Goal: Task Accomplishment & Management: Use online tool/utility

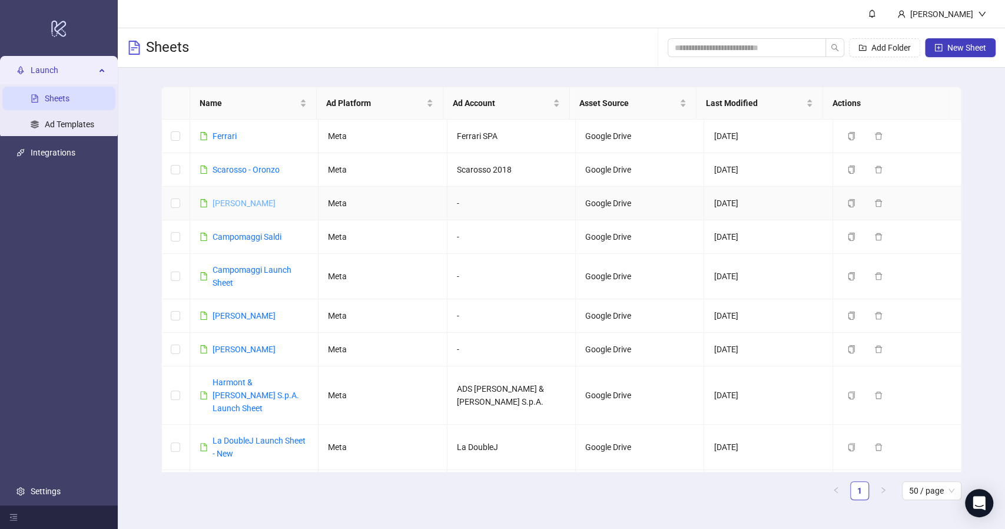
click at [240, 199] on link "[PERSON_NAME]" at bounding box center [244, 202] width 63 height 9
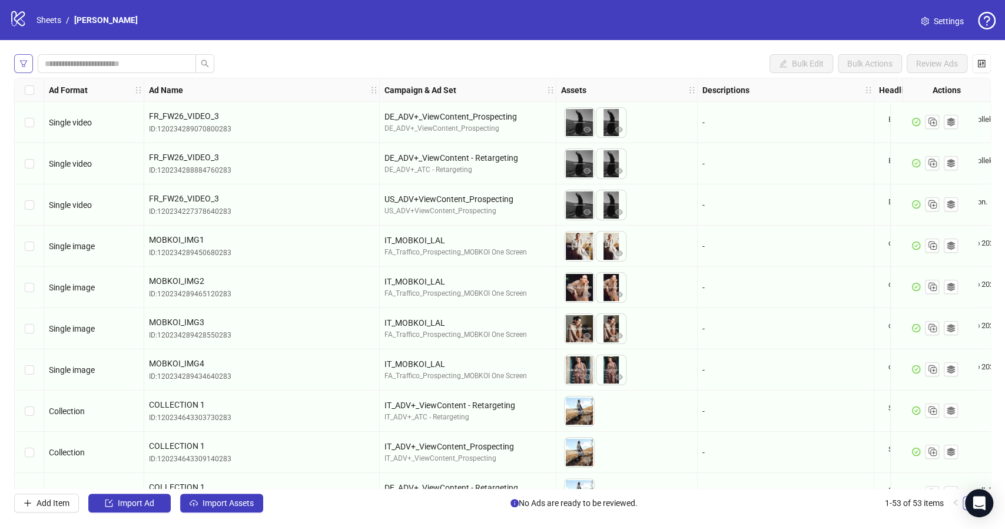
click at [25, 68] on span "button" at bounding box center [23, 63] width 8 height 9
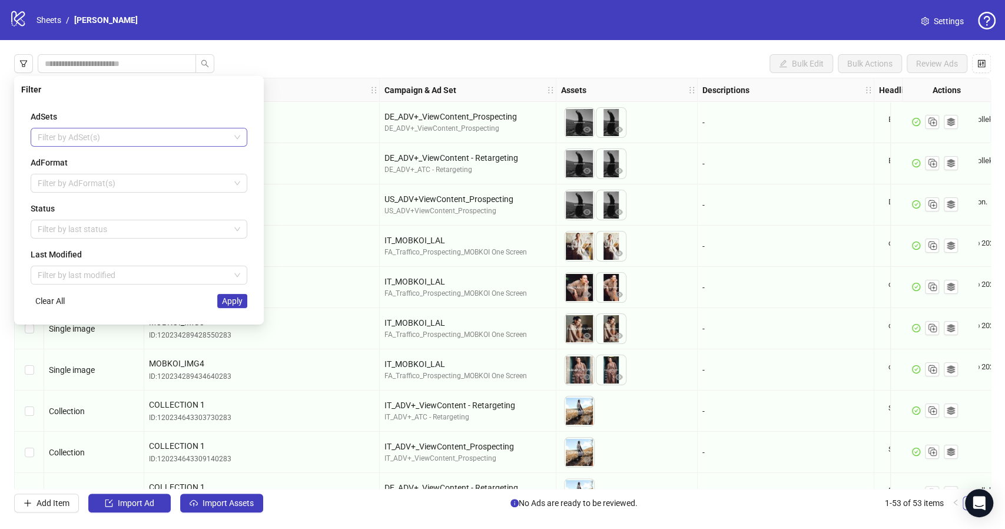
click at [105, 139] on div at bounding box center [133, 137] width 200 height 16
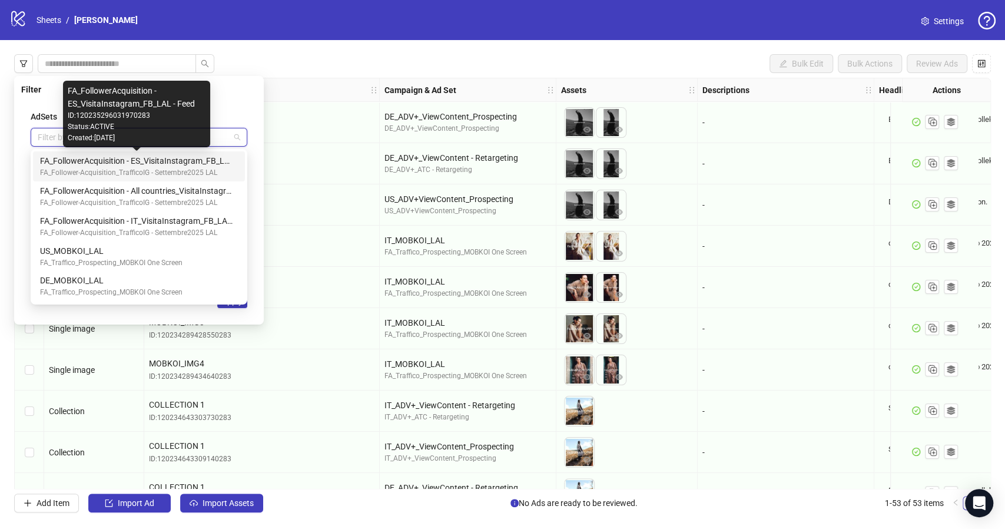
click at [81, 159] on div "FA_FollowerAcquisition - ES_VisitaInstagram_FB_LAL - Feed" at bounding box center [136, 160] width 193 height 13
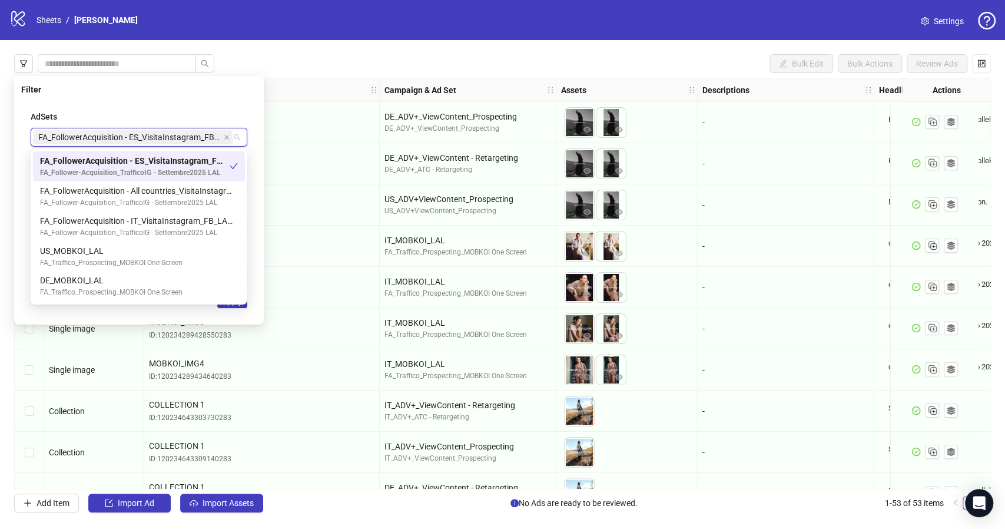
click at [223, 96] on div "Filter AdSets FA_FollowerAcquisition - ES_VisitaInstagram_FB_LAL - Feed AdForma…" at bounding box center [139, 200] width 250 height 249
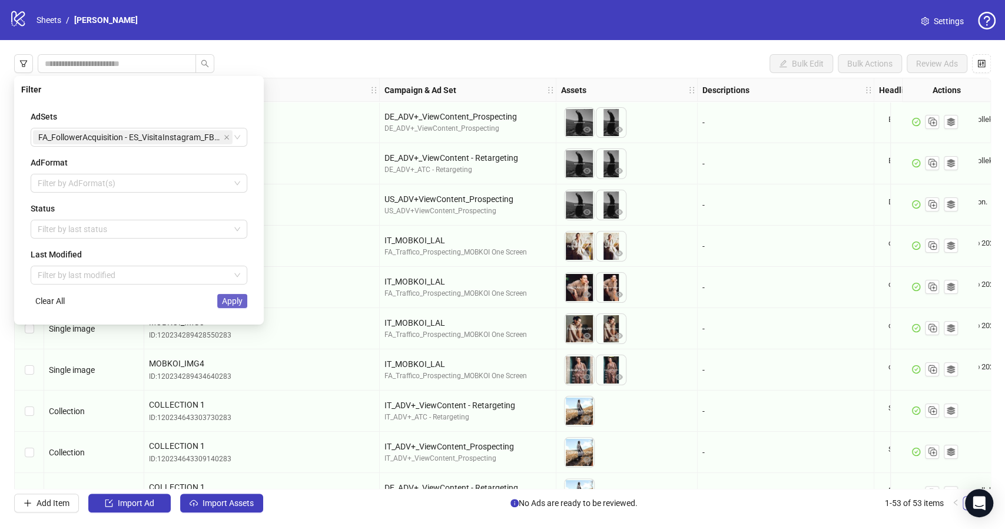
click at [239, 307] on button "Apply" at bounding box center [232, 301] width 30 height 14
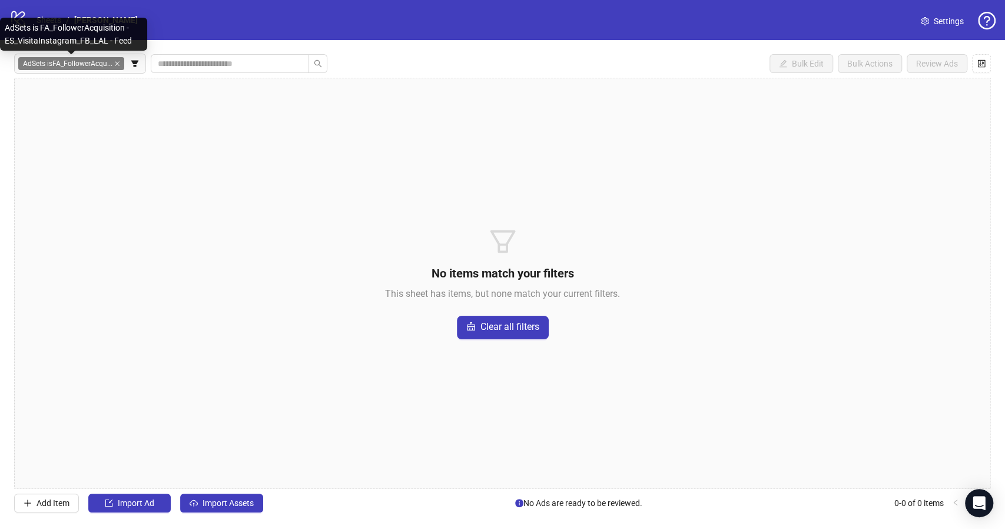
click at [118, 65] on icon "close" at bounding box center [117, 64] width 6 height 6
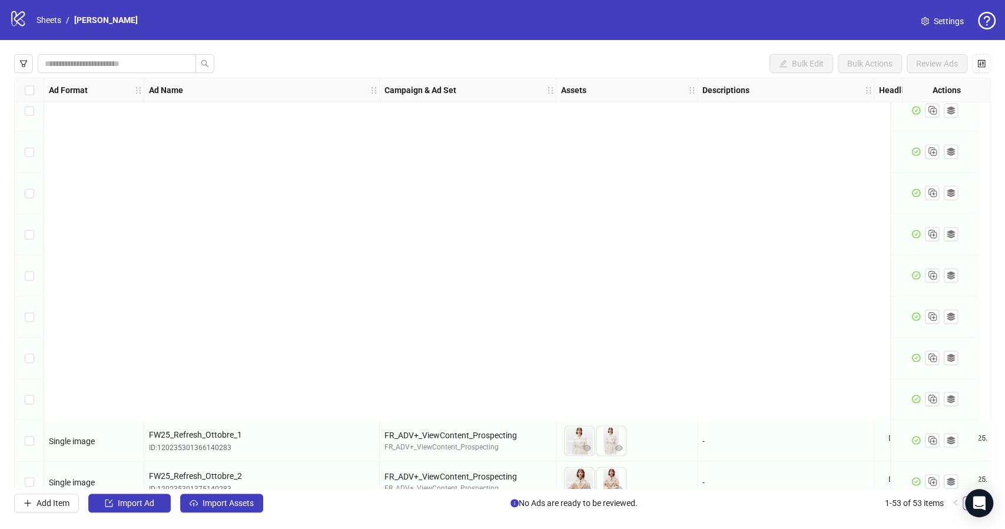
scroll to position [1803, 0]
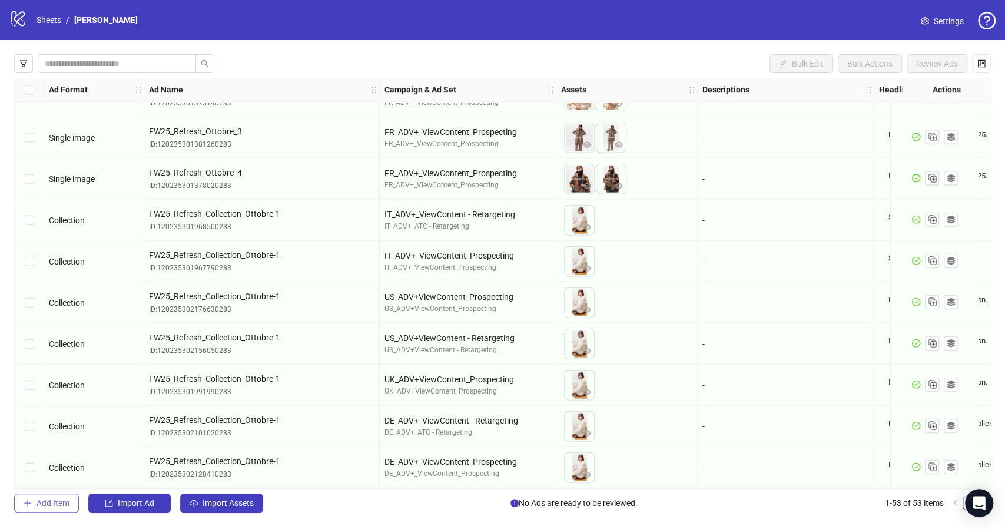
click at [42, 500] on span "Add Item" at bounding box center [53, 502] width 33 height 9
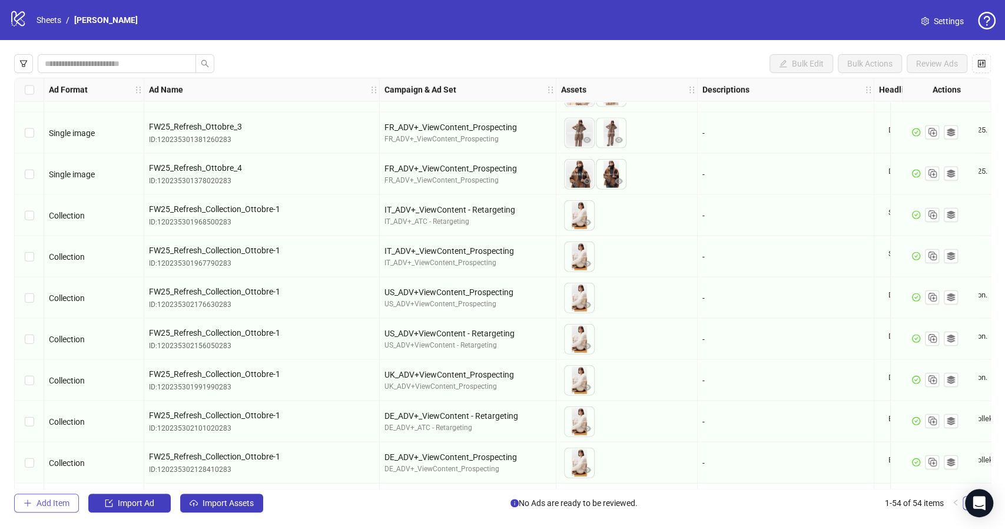
click at [34, 511] on button "Add Item" at bounding box center [46, 503] width 65 height 19
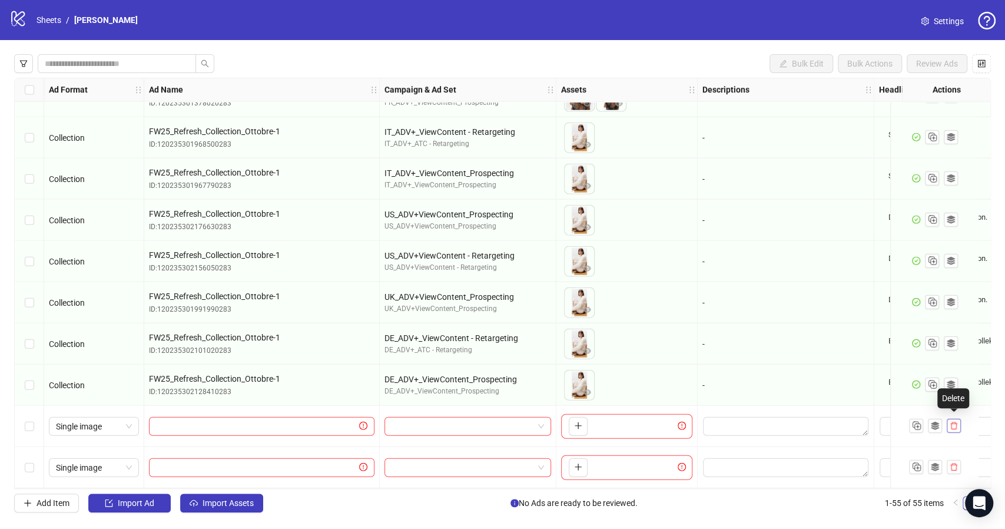
click at [954, 425] on icon "delete" at bounding box center [954, 426] width 7 height 8
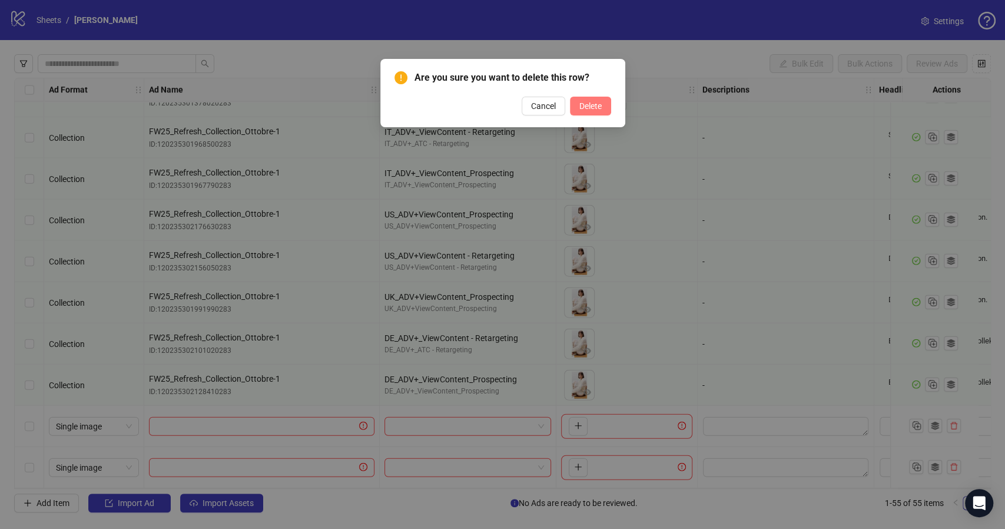
click at [582, 108] on span "Delete" at bounding box center [591, 105] width 22 height 9
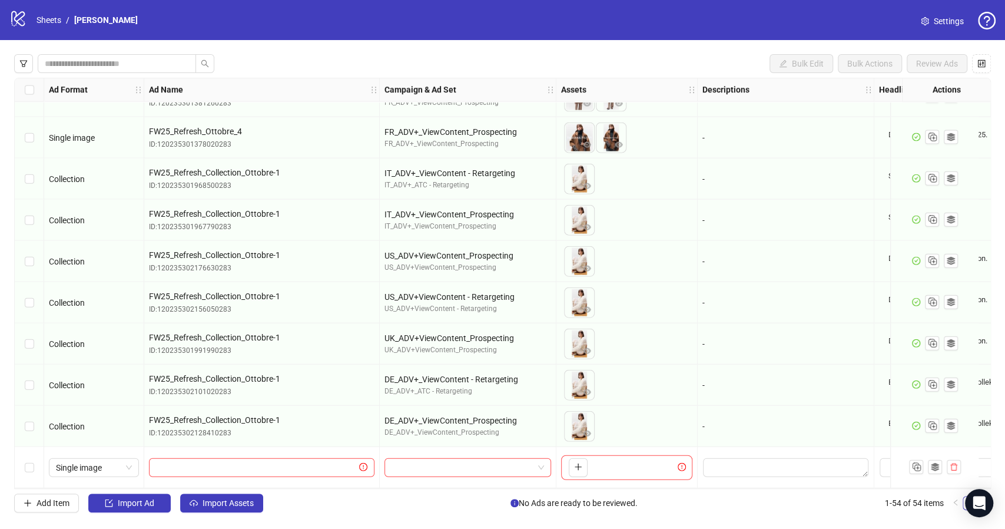
scroll to position [1845, 0]
click at [595, 47] on div "Bulk Edit Bulk Actions Review Ads Ad Format Ad Name Campaign & Ad Set Assets De…" at bounding box center [502, 283] width 1005 height 486
click at [130, 464] on span "Single image" at bounding box center [94, 468] width 76 height 18
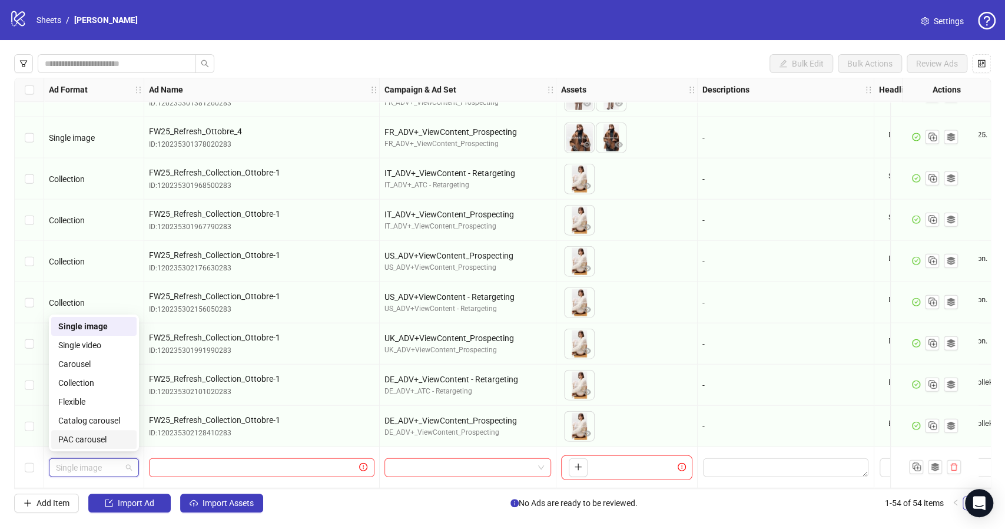
click at [96, 469] on span "Single image" at bounding box center [94, 468] width 76 height 18
click at [102, 379] on div "Collection" at bounding box center [93, 382] width 71 height 13
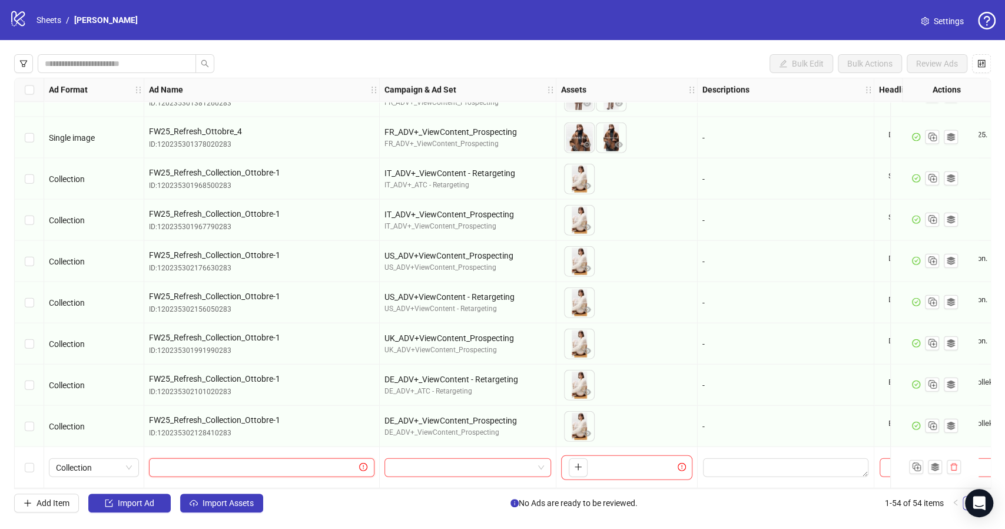
click at [229, 464] on input "text" at bounding box center [256, 467] width 201 height 13
click at [231, 461] on input "text" at bounding box center [256, 467] width 201 height 13
type input "**********"
click at [542, 459] on span at bounding box center [468, 468] width 153 height 18
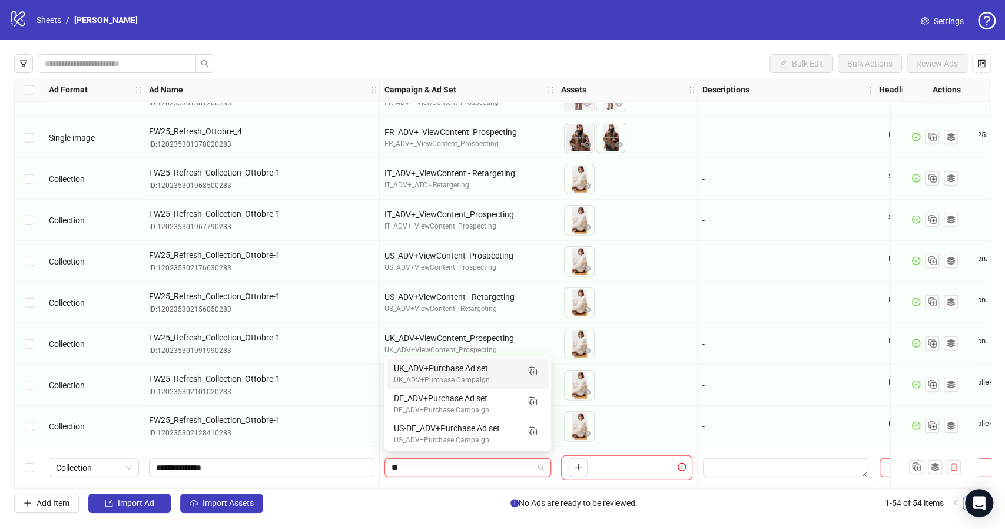
type input "*"
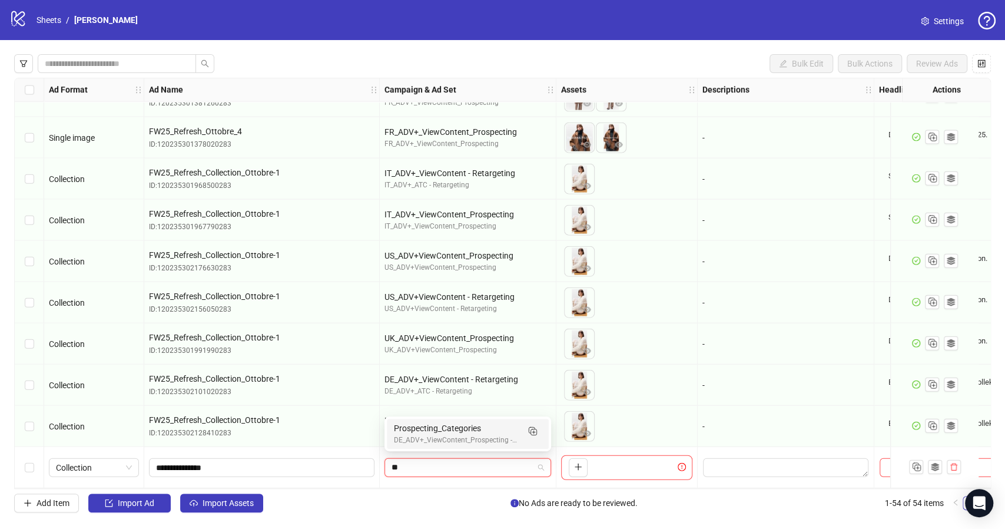
type input "*"
click at [418, 461] on input "search" at bounding box center [463, 468] width 142 height 18
type input "*"
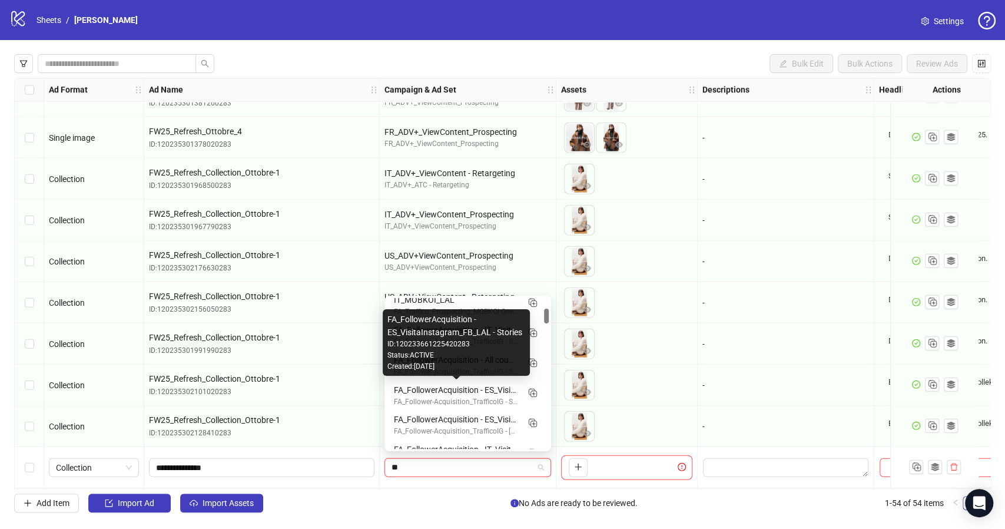
scroll to position [111, 0]
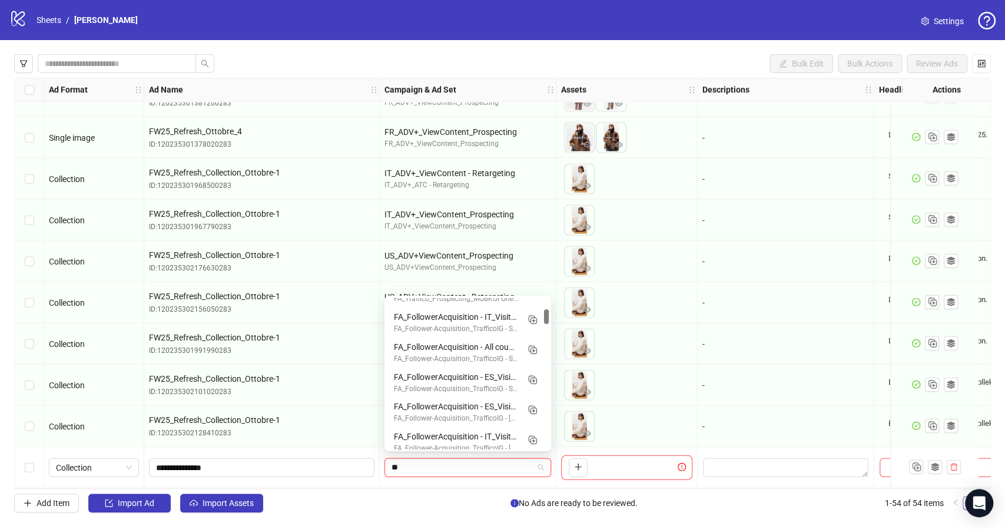
type input "**"
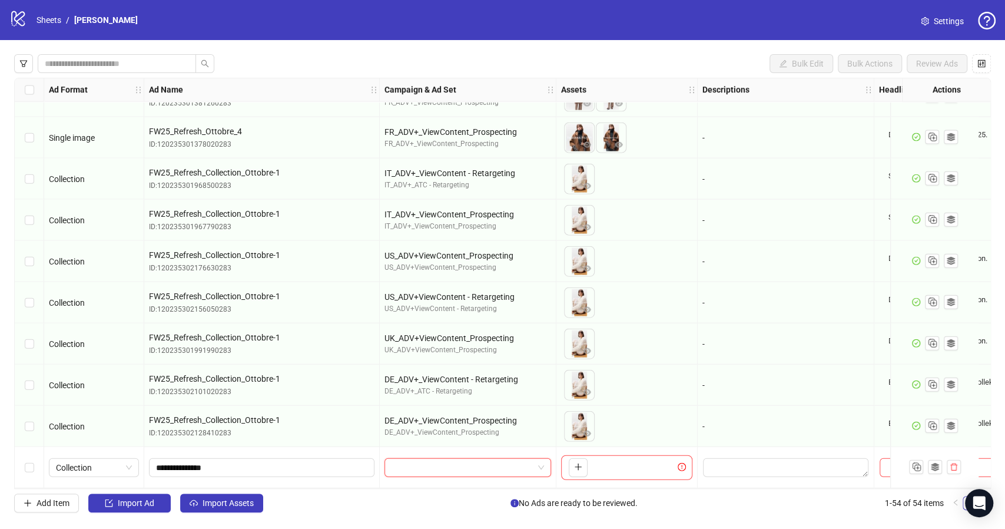
click at [444, 459] on input "search" at bounding box center [463, 468] width 142 height 18
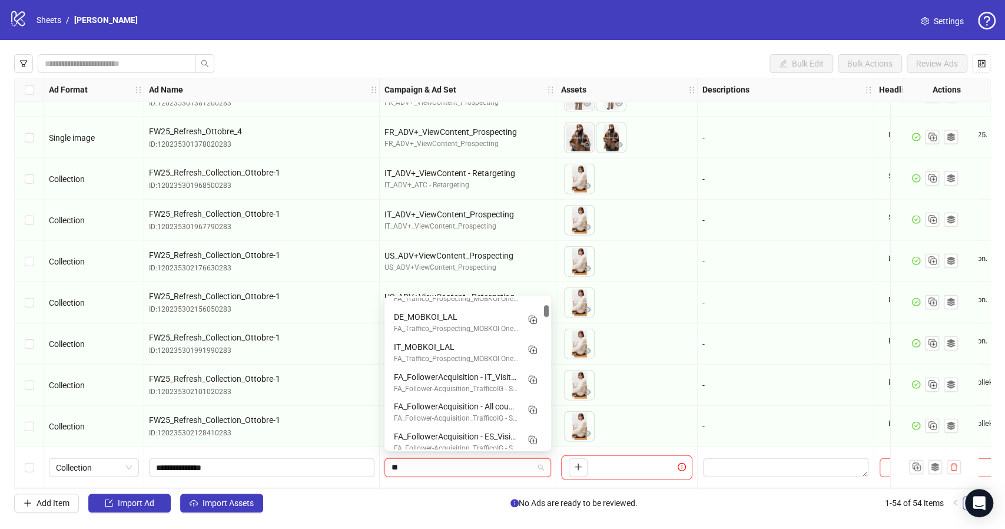
scroll to position [0, 0]
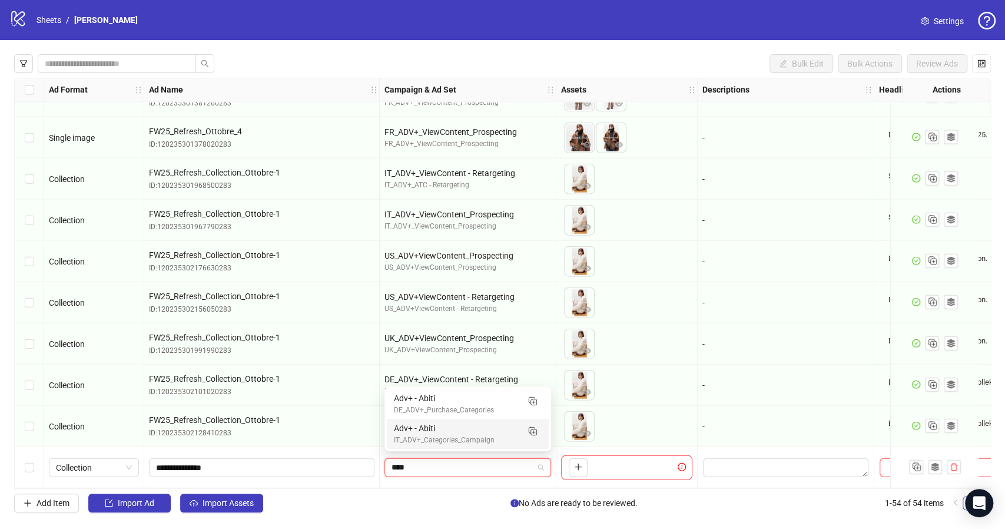
type input "****"
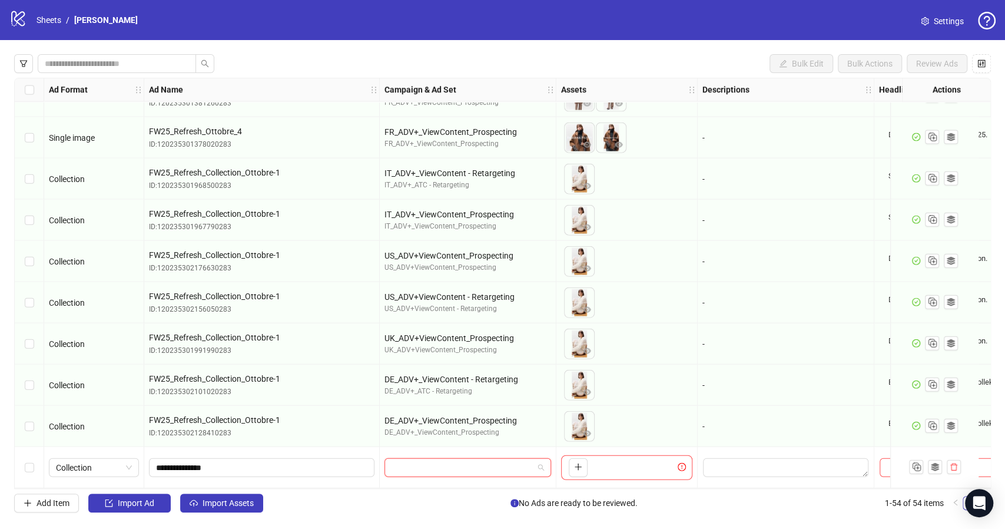
click at [403, 464] on input "search" at bounding box center [463, 468] width 142 height 18
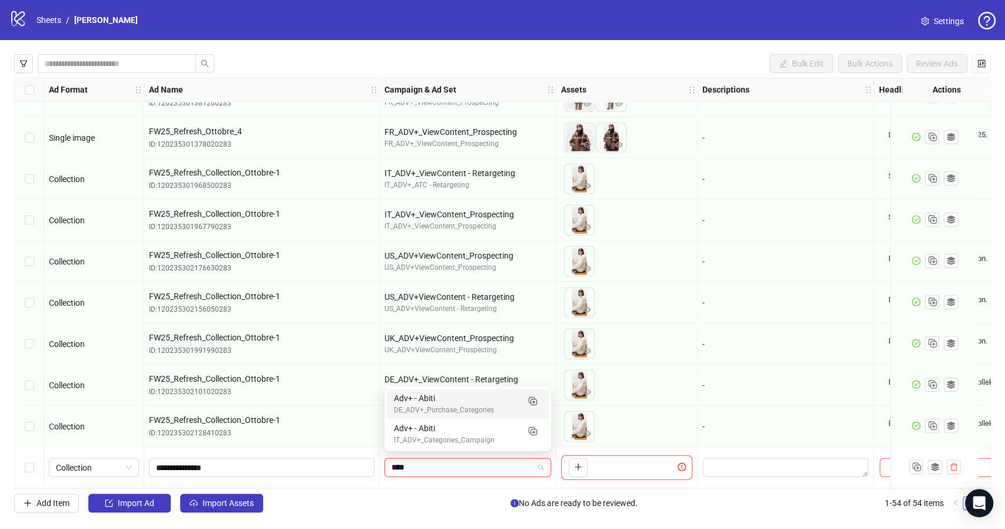
type input "*****"
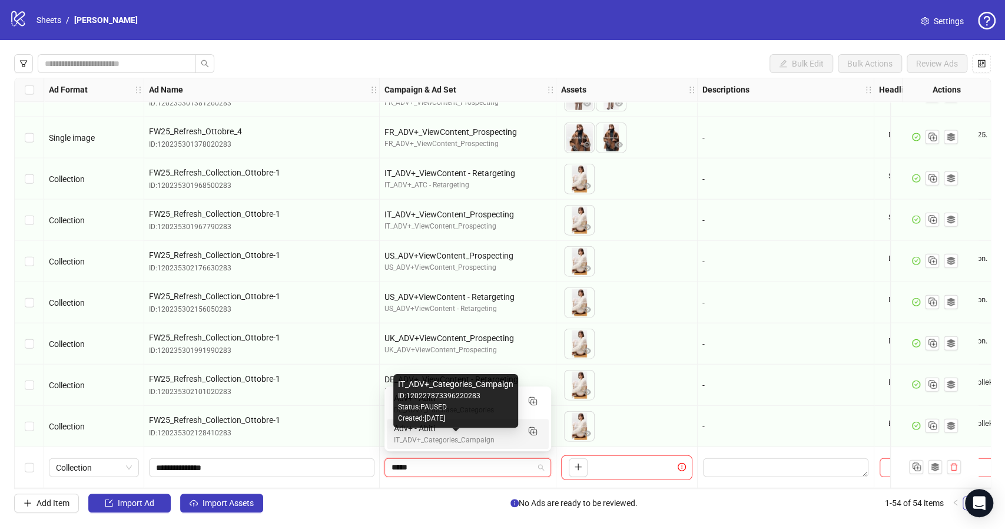
click at [402, 436] on div "IT_ADV+_Categories_Campaign" at bounding box center [456, 440] width 124 height 11
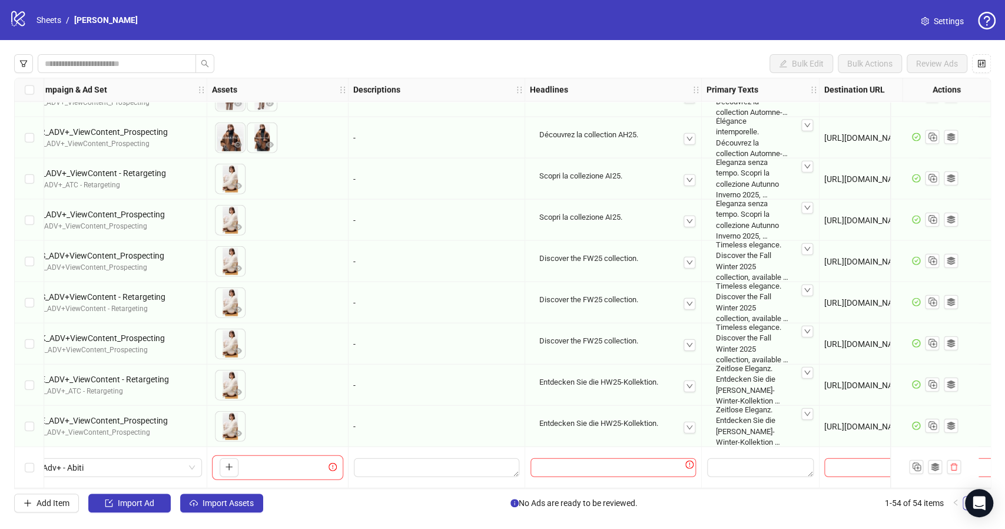
scroll to position [1845, 346]
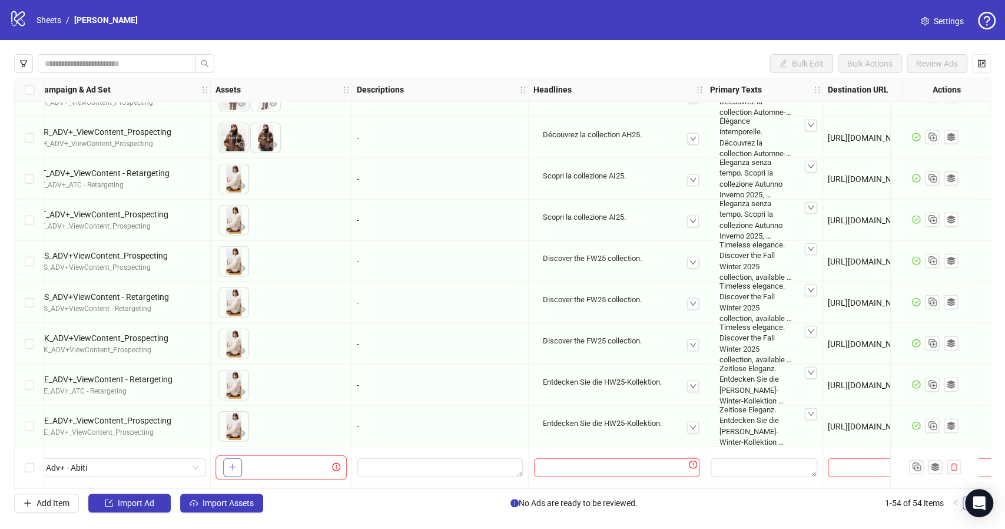
click at [237, 469] on button "button" at bounding box center [232, 467] width 19 height 19
click at [600, 458] on input "Edit values" at bounding box center [616, 467] width 165 height 19
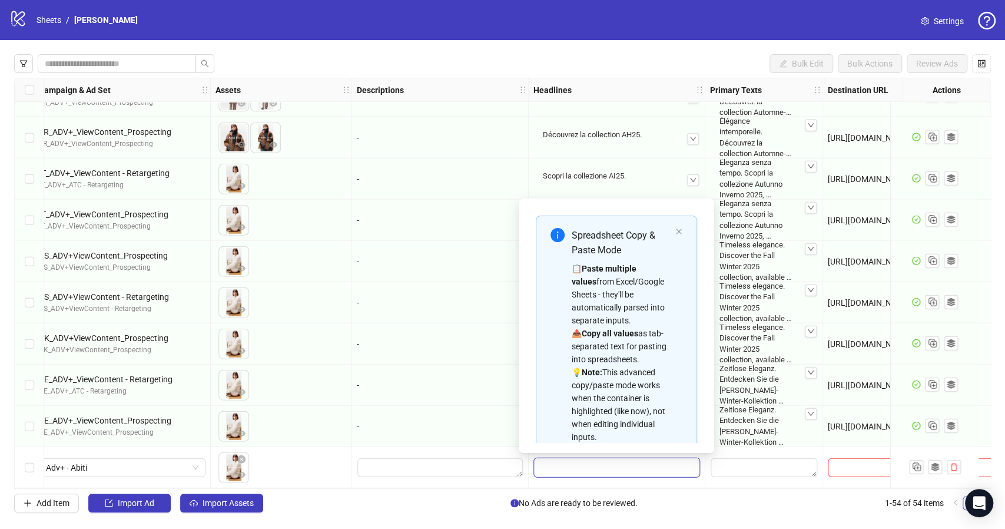
scroll to position [91, 0]
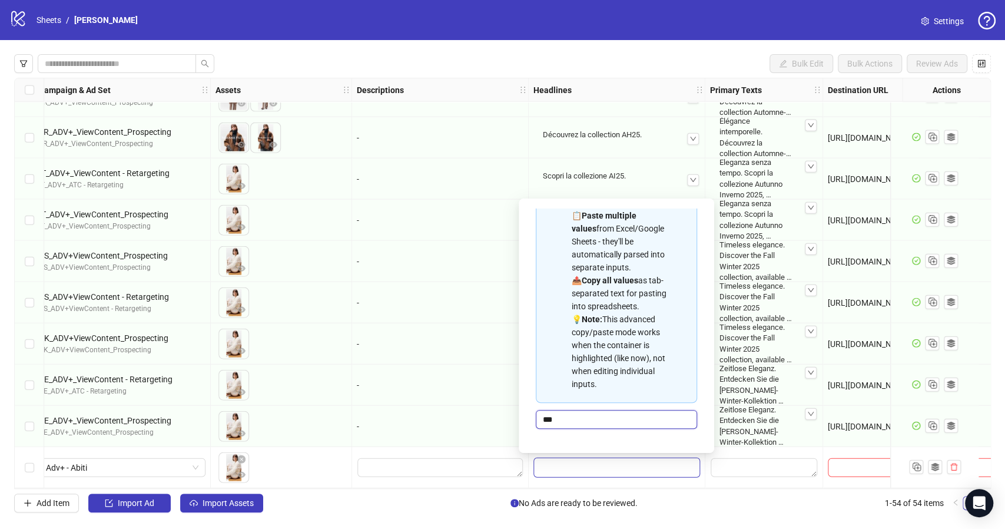
type input "****"
click at [861, 461] on input "text" at bounding box center [923, 467] width 177 height 13
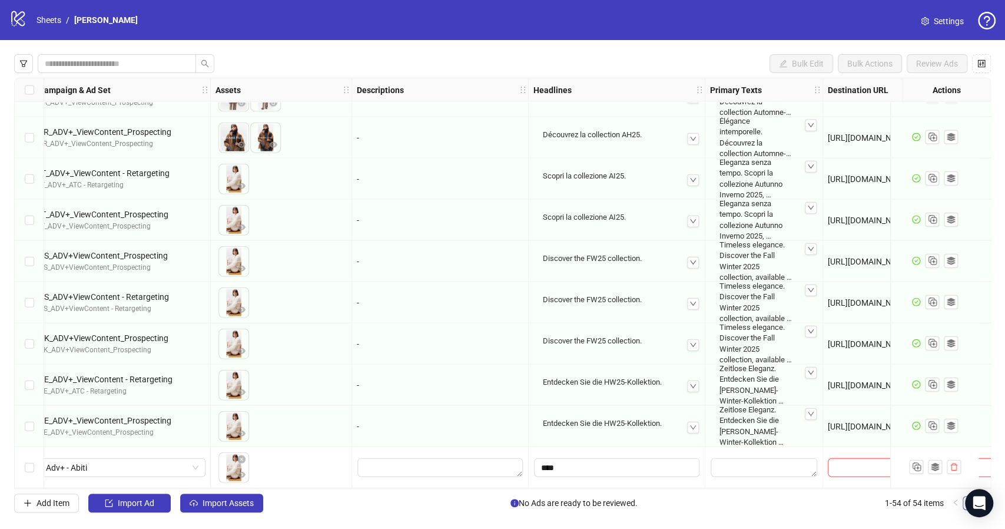
scroll to position [1845, 577]
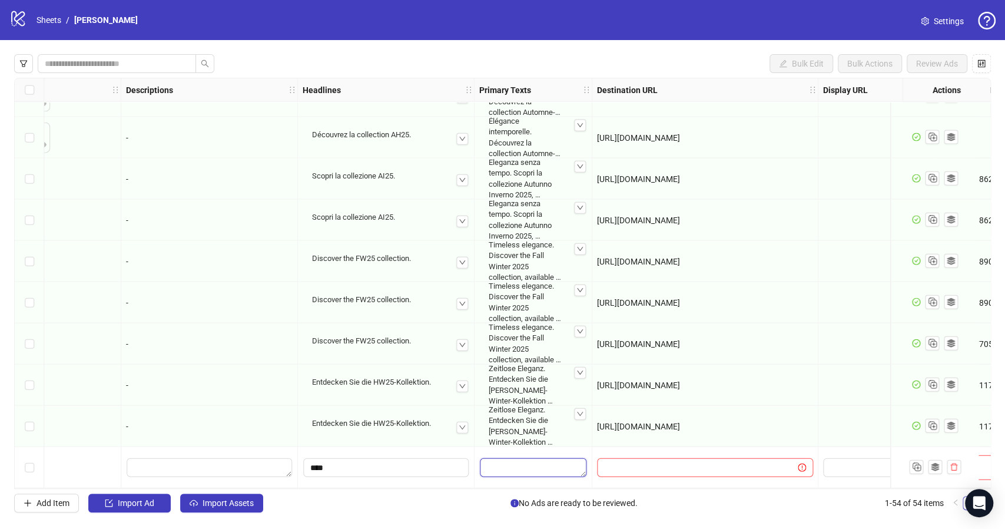
click at [495, 459] on textarea "Edit values" at bounding box center [533, 467] width 107 height 19
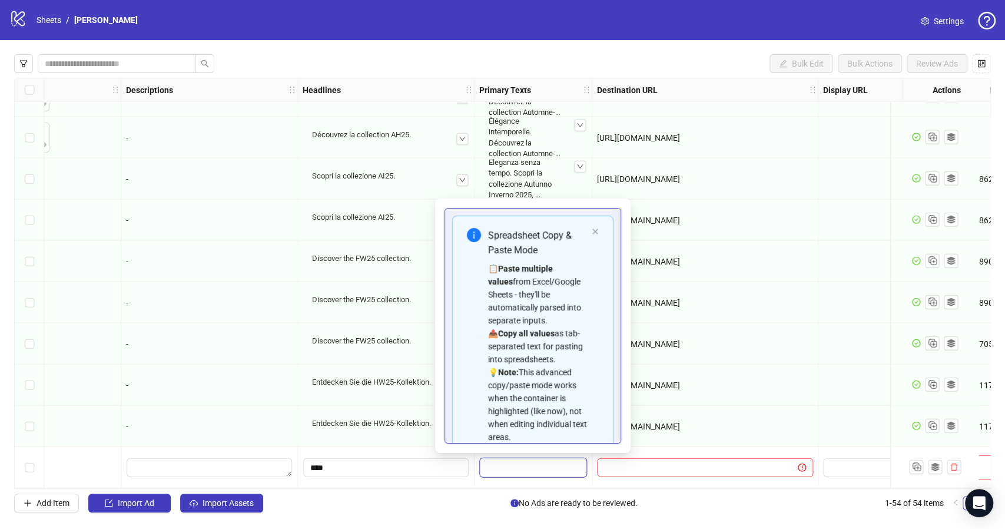
scroll to position [104, 0]
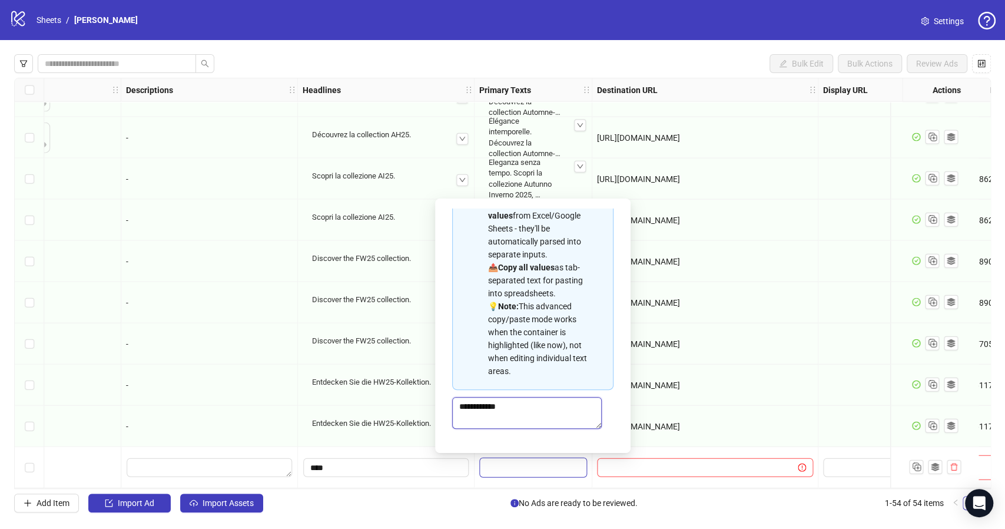
type textarea "**********"
click at [663, 469] on input "text" at bounding box center [692, 467] width 177 height 13
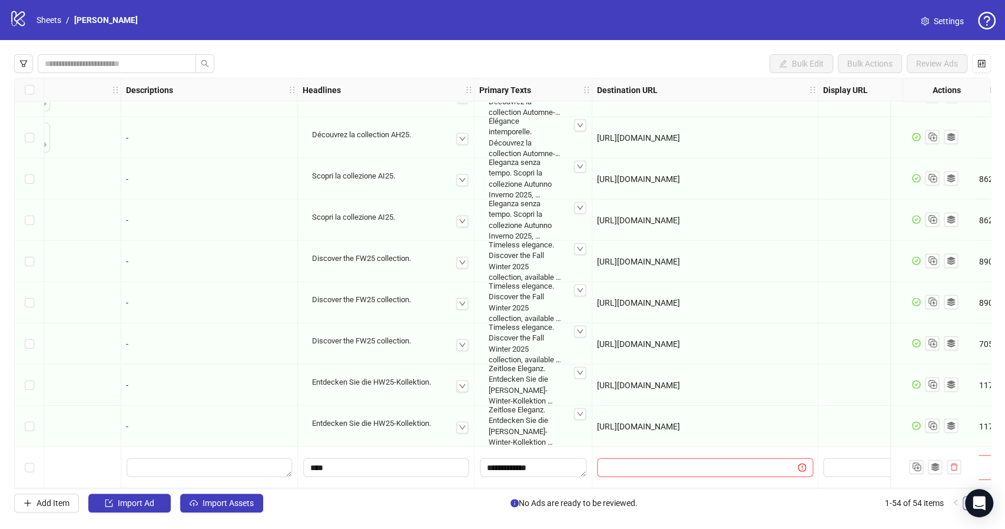
drag, startPoint x: 797, startPoint y: 419, endPoint x: 583, endPoint y: 416, distance: 213.8
copy span "[URL][DOMAIN_NAME]"
click at [627, 464] on input "text" at bounding box center [692, 467] width 177 height 13
paste input "**********"
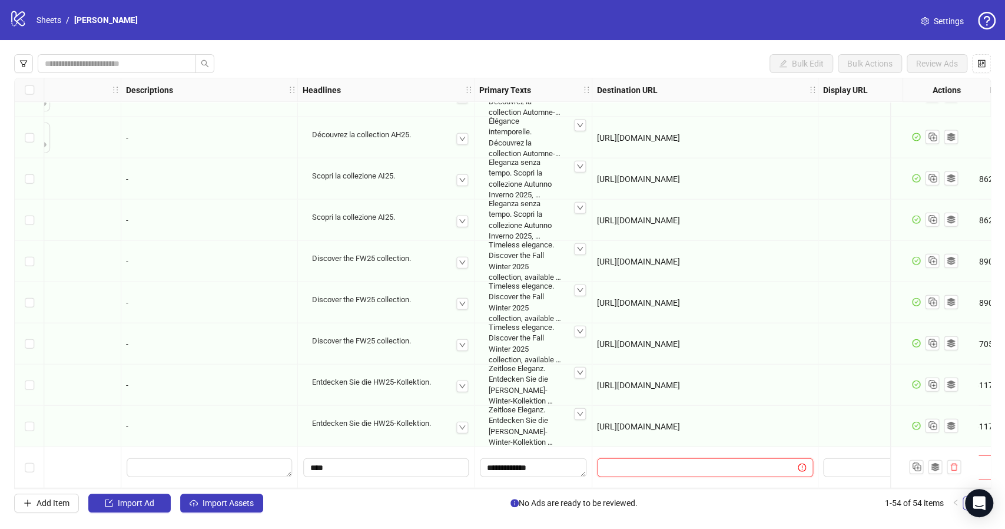
type input "**********"
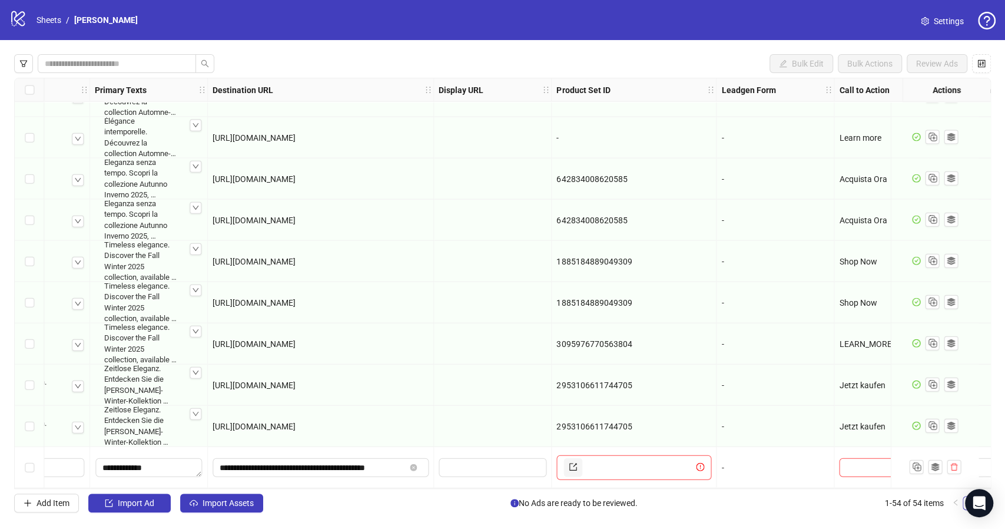
scroll to position [1845, 967]
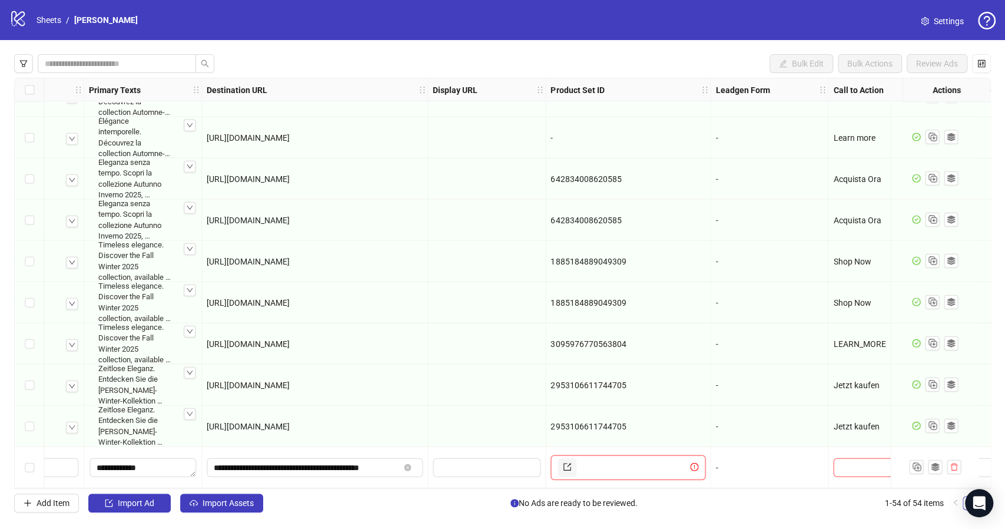
click at [622, 467] on input "text" at bounding box center [633, 467] width 109 height 19
click at [591, 468] on input "text" at bounding box center [633, 467] width 109 height 19
paste input "**********"
type input "**********"
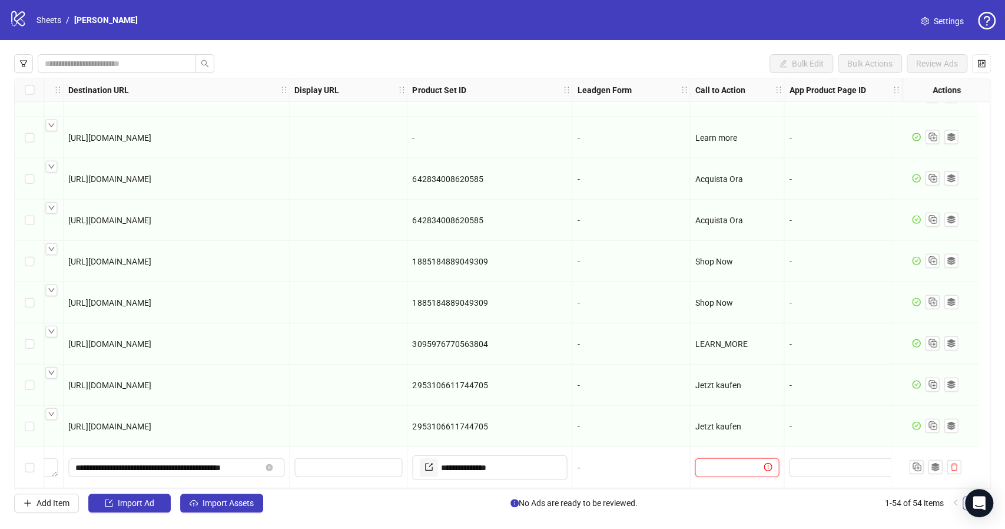
click at [725, 463] on input "text" at bounding box center [731, 467] width 59 height 13
type input "**********"
click at [652, 447] on div "-" at bounding box center [631, 467] width 118 height 41
click at [660, 489] on div "Ad Format Ad Name Campaign & Ad Set Assets Descriptions Headlines Primary Texts…" at bounding box center [502, 283] width 977 height 411
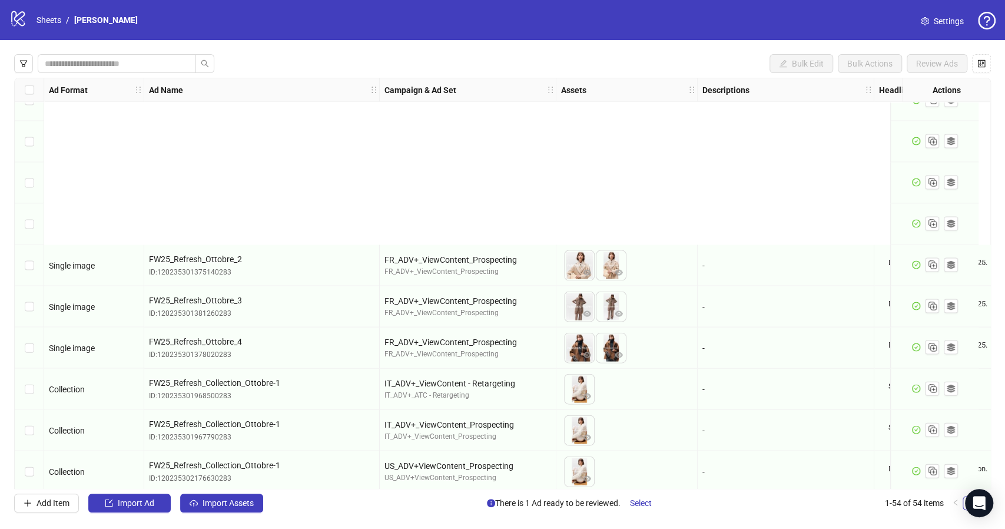
scroll to position [1845, 0]
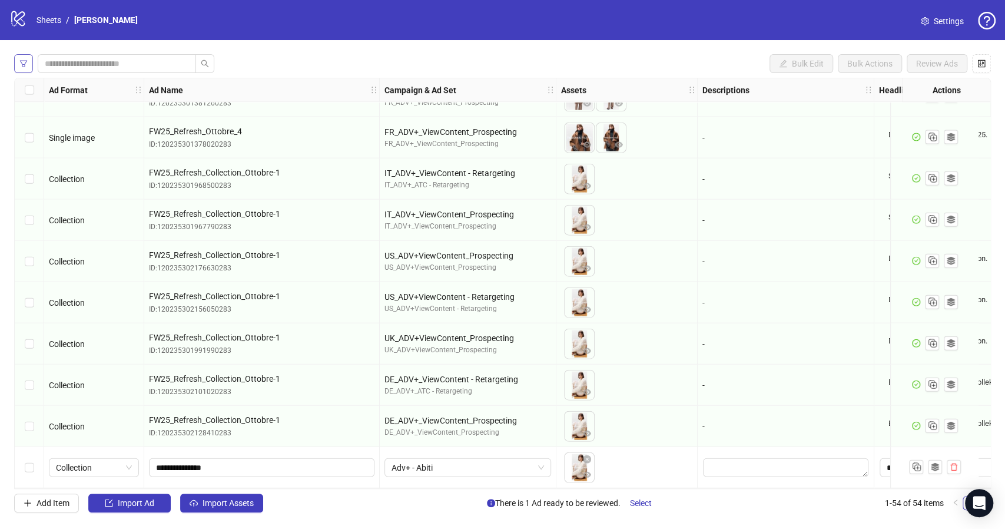
click at [20, 69] on button "button" at bounding box center [23, 63] width 19 height 19
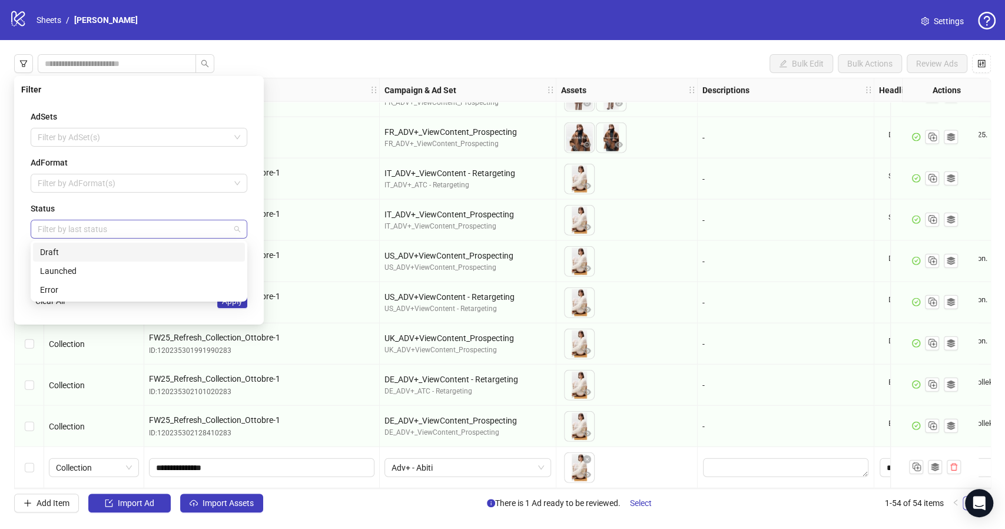
click at [66, 224] on div at bounding box center [133, 229] width 200 height 16
click at [44, 252] on div "Draft" at bounding box center [139, 252] width 198 height 13
click at [243, 315] on div "AdSets Filter by AdSet(s) AdFormat Filter by AdFormat(s) Status Draft Draft Las…" at bounding box center [139, 209] width 236 height 217
click at [240, 303] on span "Apply" at bounding box center [232, 300] width 21 height 9
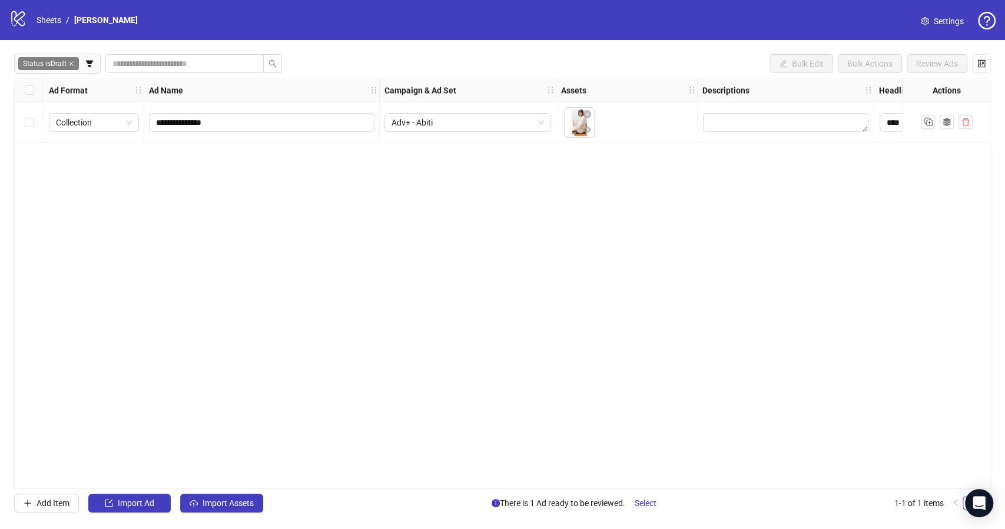
scroll to position [0, 0]
click at [261, 239] on div "**********" at bounding box center [502, 283] width 977 height 411
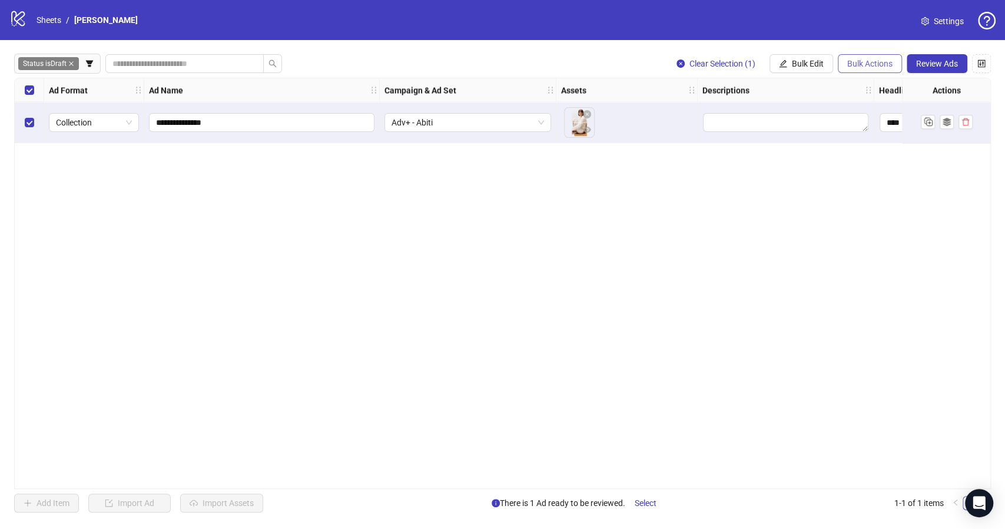
click at [873, 65] on span "Bulk Actions" at bounding box center [870, 63] width 45 height 9
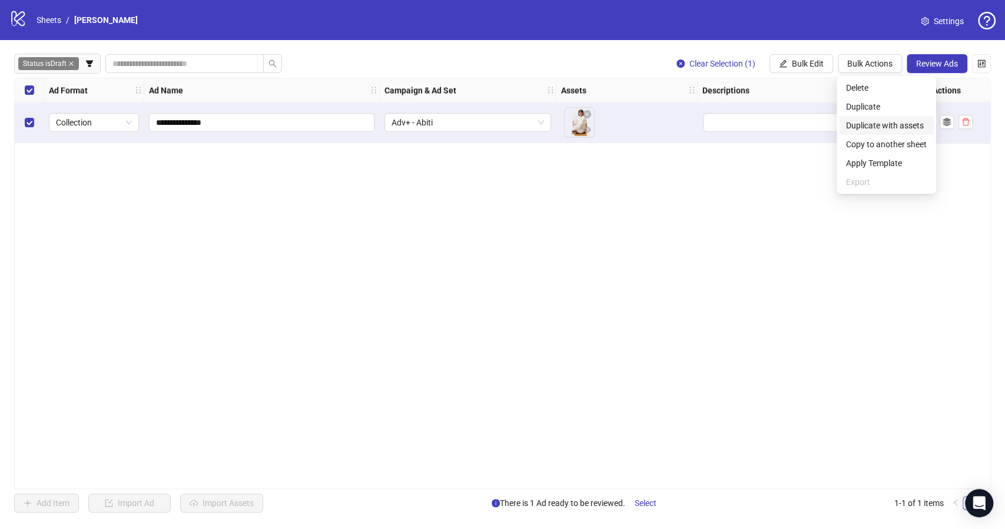
click at [902, 115] on li "Duplicate" at bounding box center [886, 106] width 95 height 19
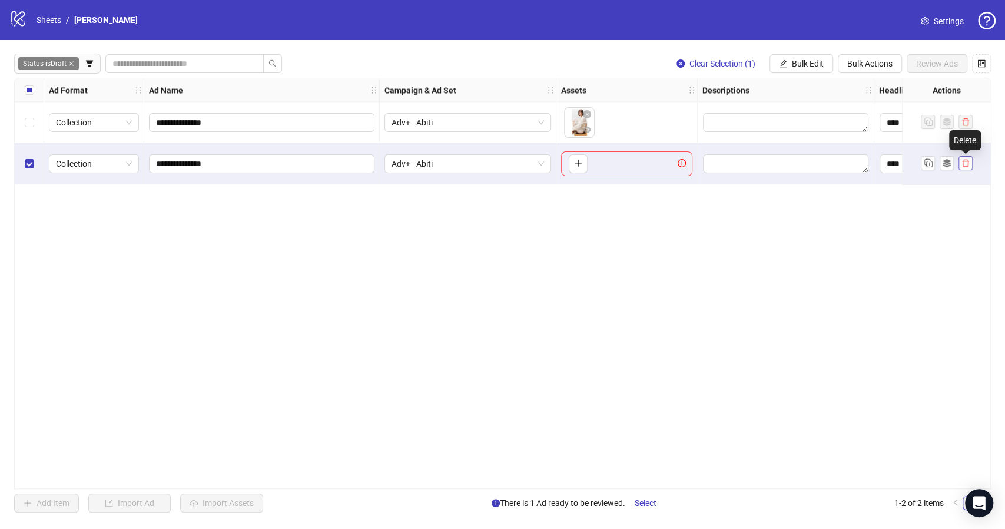
click at [968, 164] on icon "delete" at bounding box center [965, 164] width 7 height 8
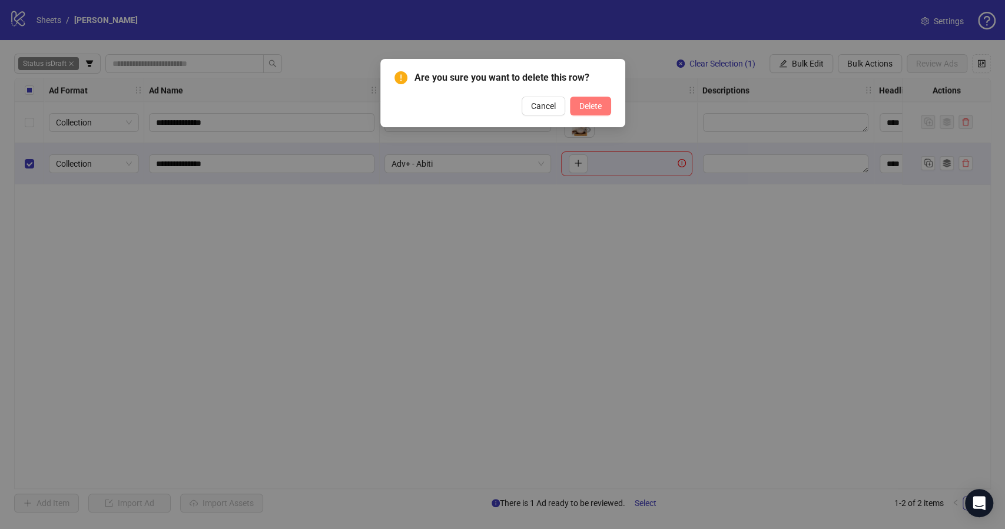
click at [585, 104] on span "Delete" at bounding box center [591, 105] width 22 height 9
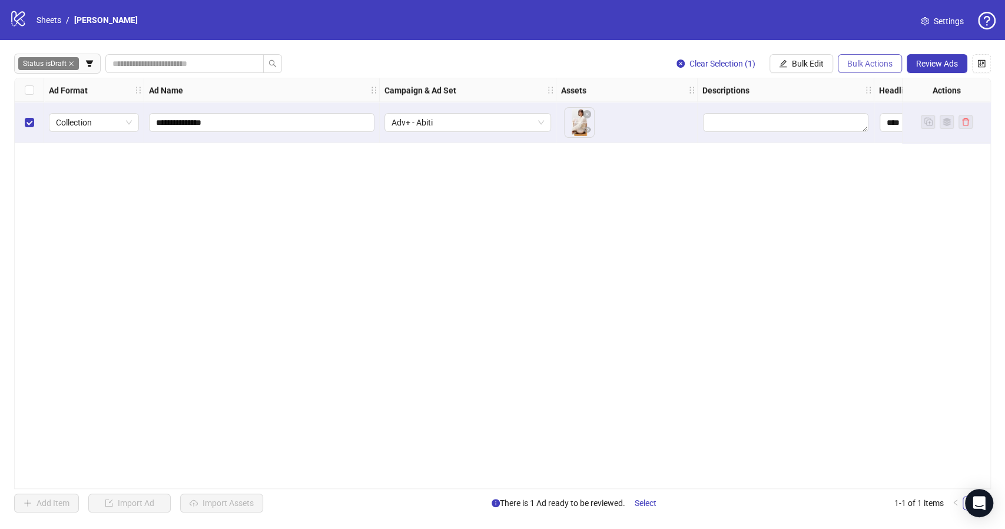
click at [872, 62] on span "Bulk Actions" at bounding box center [870, 63] width 45 height 9
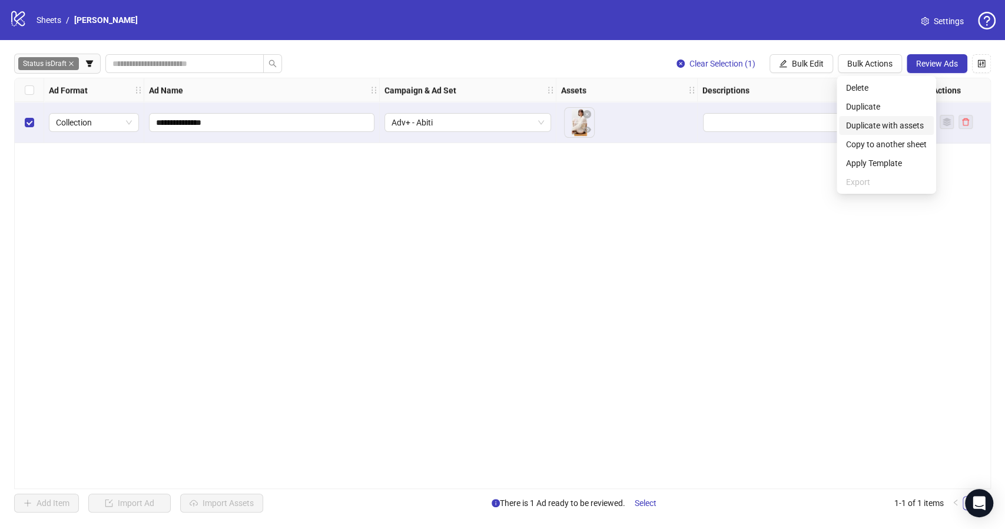
click at [898, 124] on span "Duplicate with assets" at bounding box center [886, 125] width 81 height 13
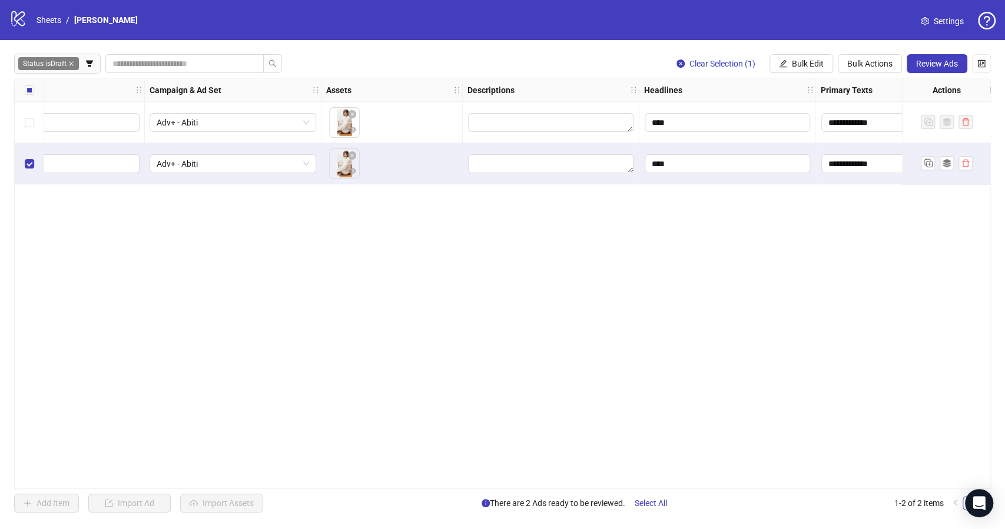
scroll to position [0, 91]
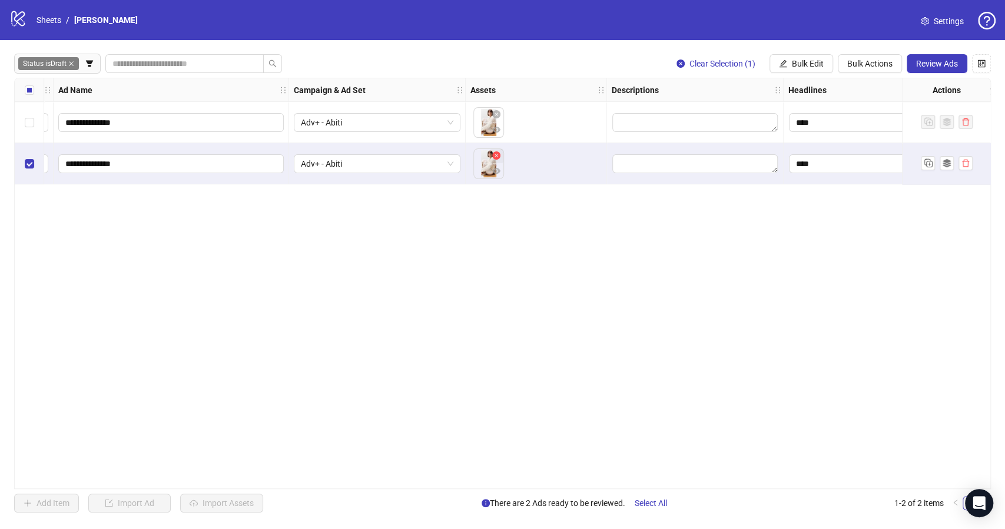
click at [497, 158] on icon "close-circle" at bounding box center [496, 155] width 8 height 8
click at [486, 166] on icon "plus" at bounding box center [488, 163] width 8 height 8
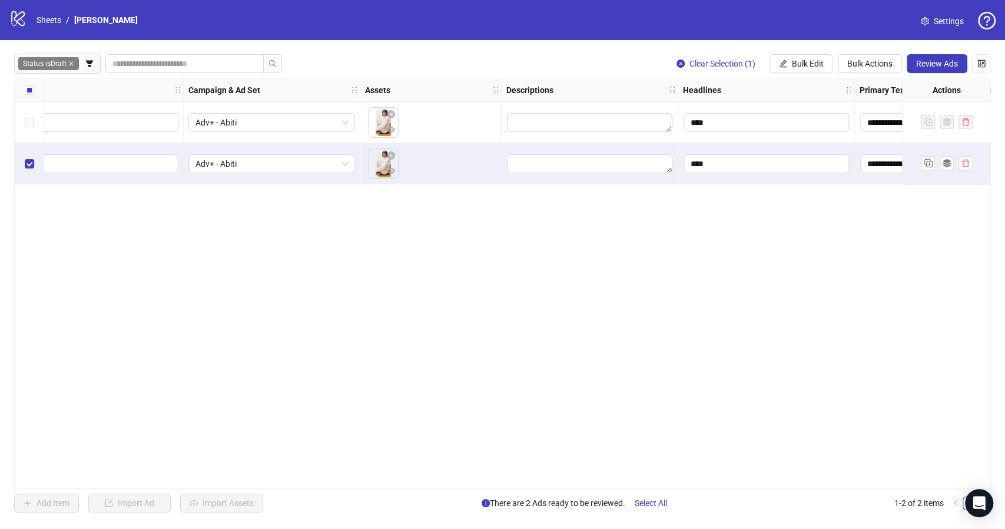
scroll to position [0, 0]
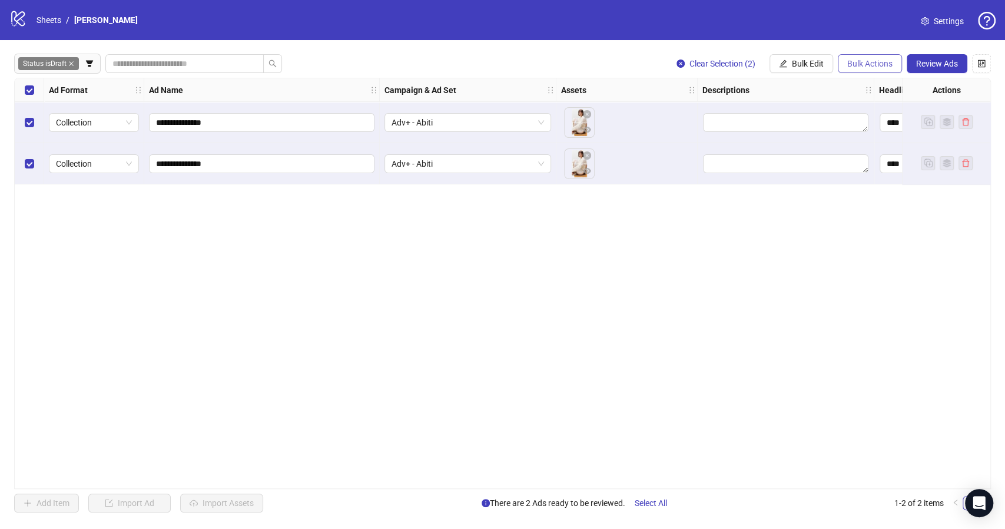
click at [868, 65] on span "Bulk Actions" at bounding box center [870, 63] width 45 height 9
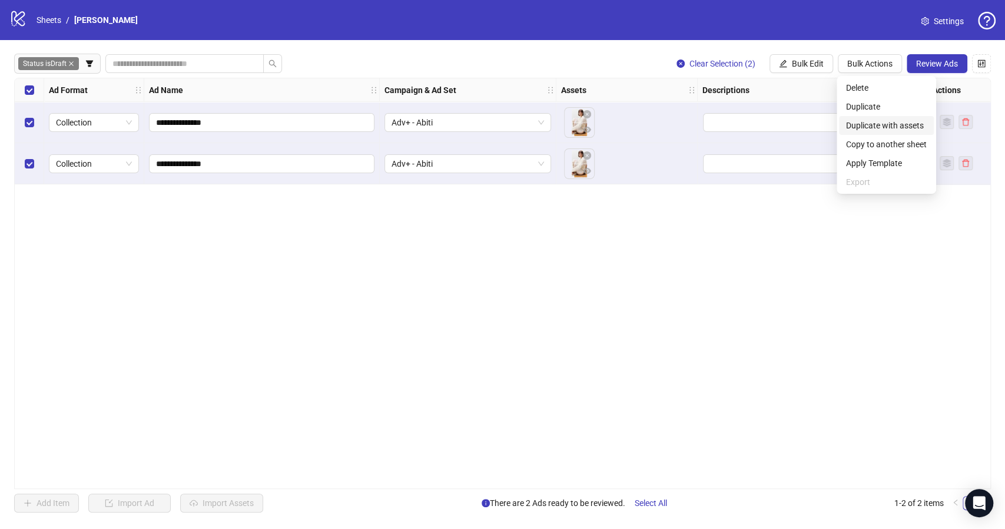
click at [895, 125] on span "Duplicate with assets" at bounding box center [886, 125] width 81 height 13
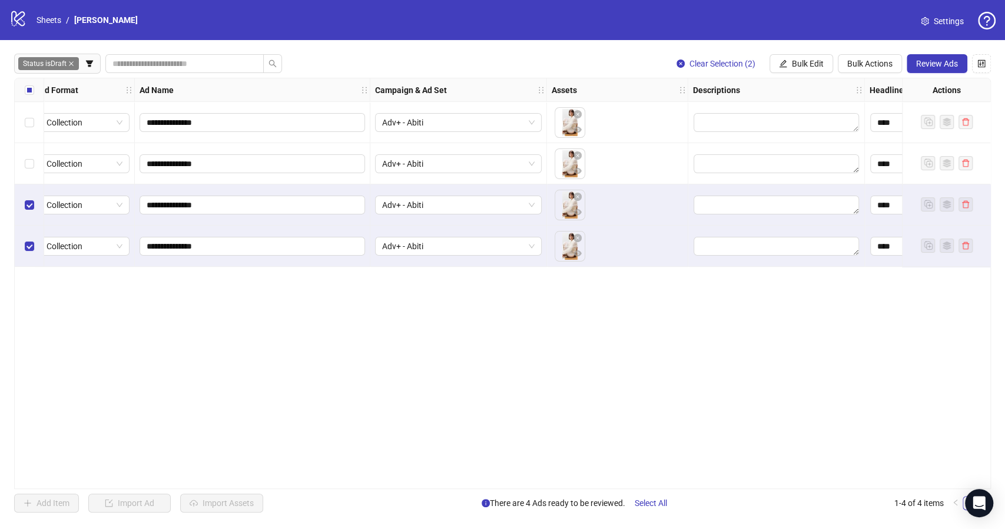
scroll to position [0, 3]
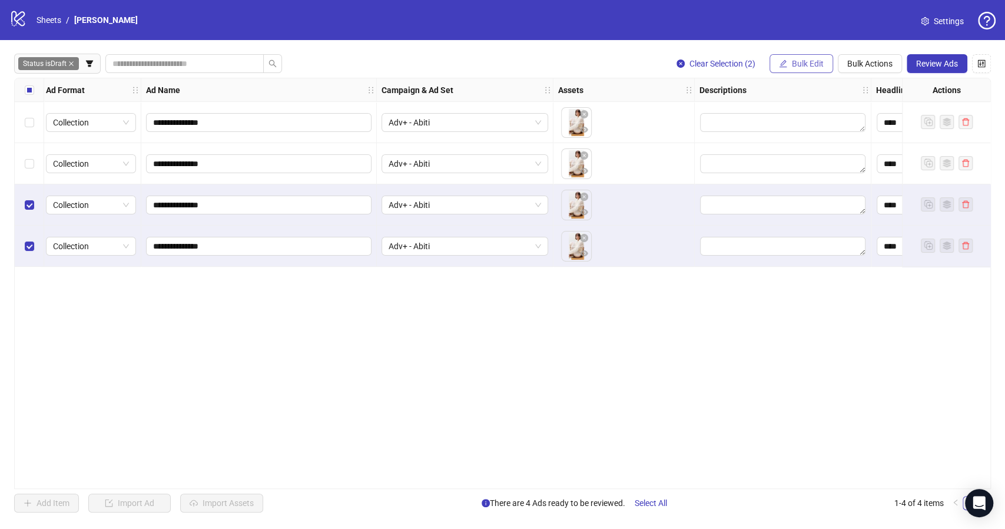
click at [806, 64] on span "Bulk Edit" at bounding box center [808, 63] width 32 height 9
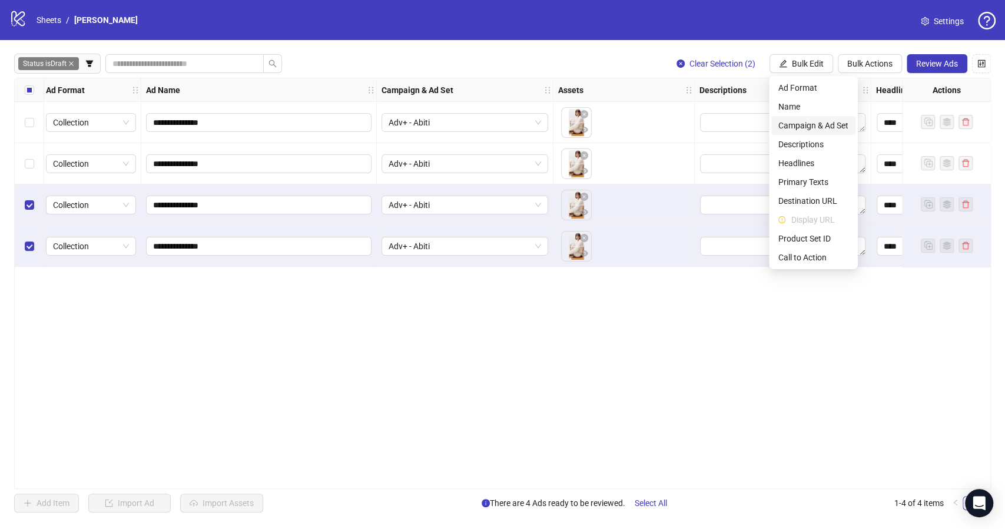
click at [827, 124] on span "Campaign & Ad Set" at bounding box center [814, 125] width 70 height 13
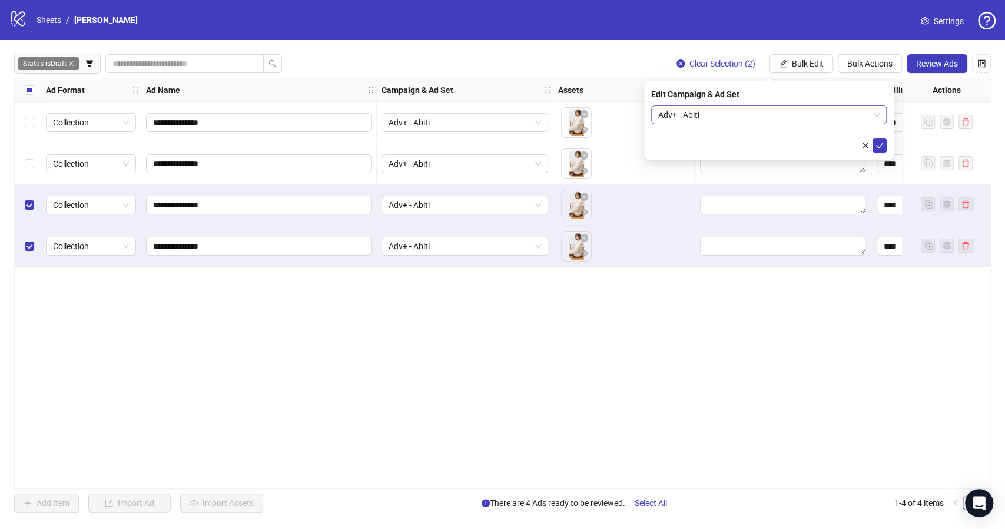
click at [862, 114] on span "Adv+ - Abiti" at bounding box center [768, 115] width 221 height 18
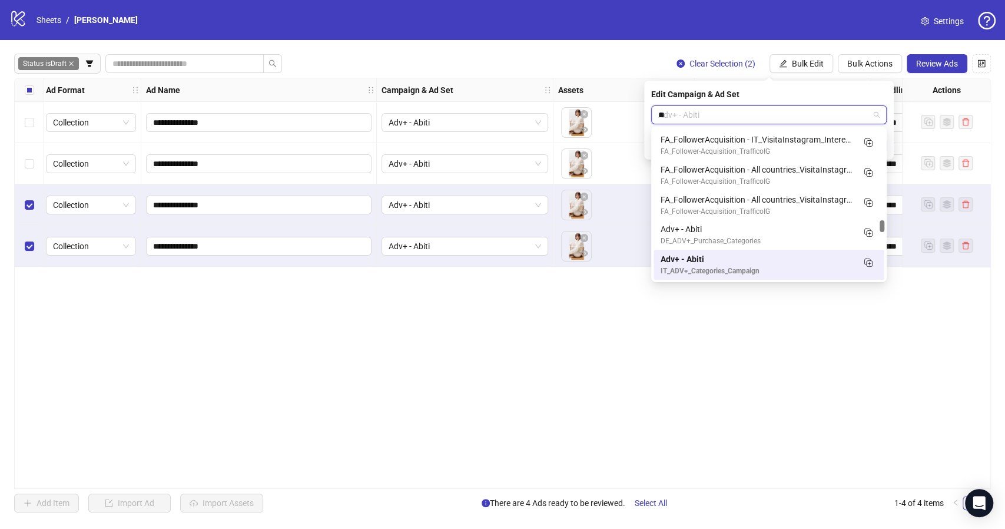
scroll to position [0, 0]
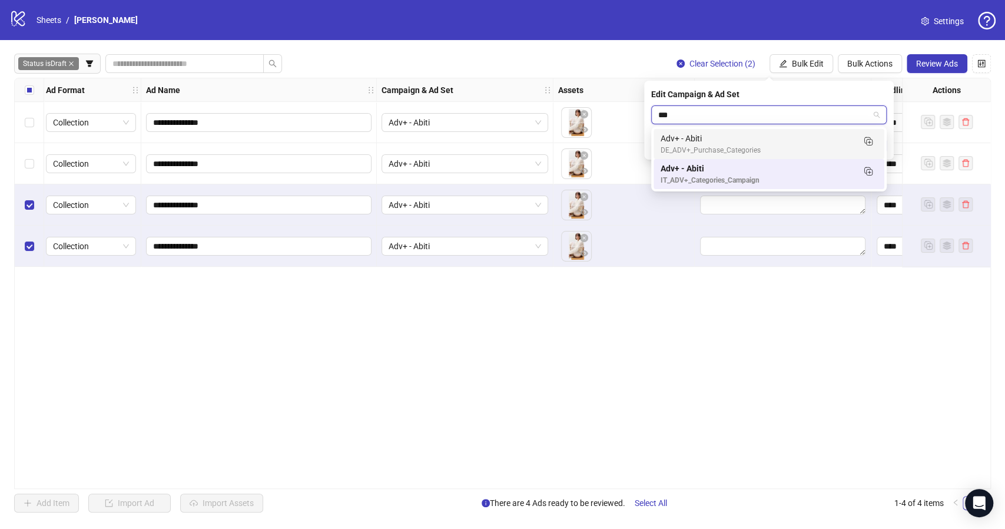
type input "****"
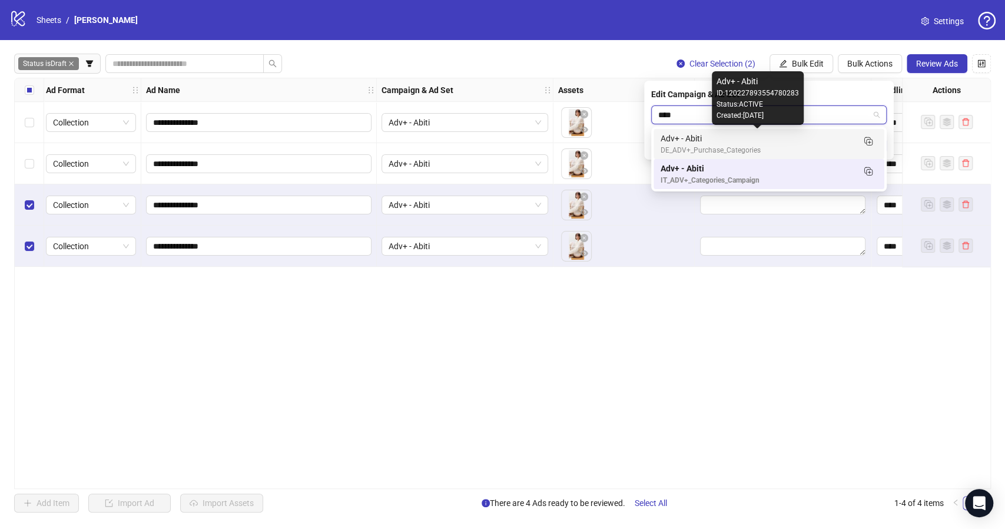
click at [684, 140] on div "Adv+ - Abiti" at bounding box center [757, 138] width 193 height 13
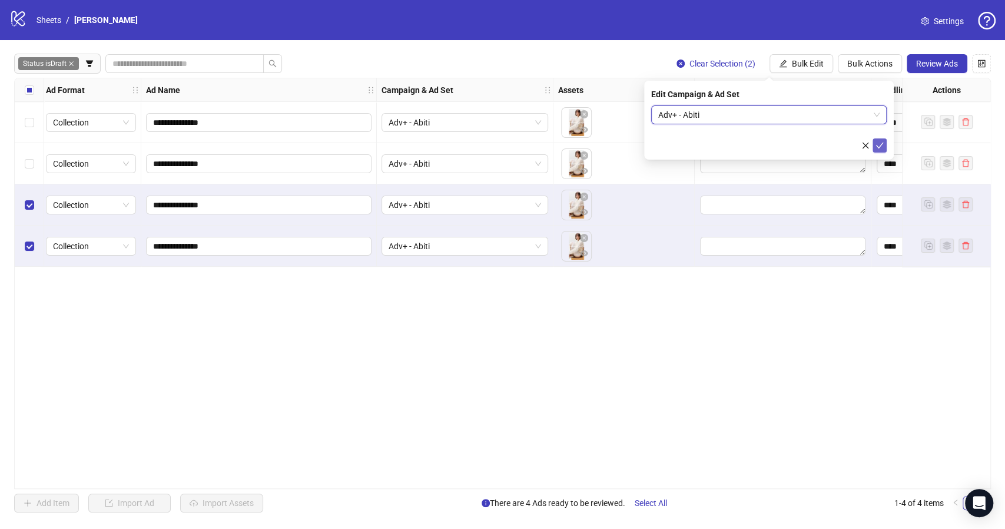
click at [879, 148] on icon "check" at bounding box center [880, 145] width 8 height 8
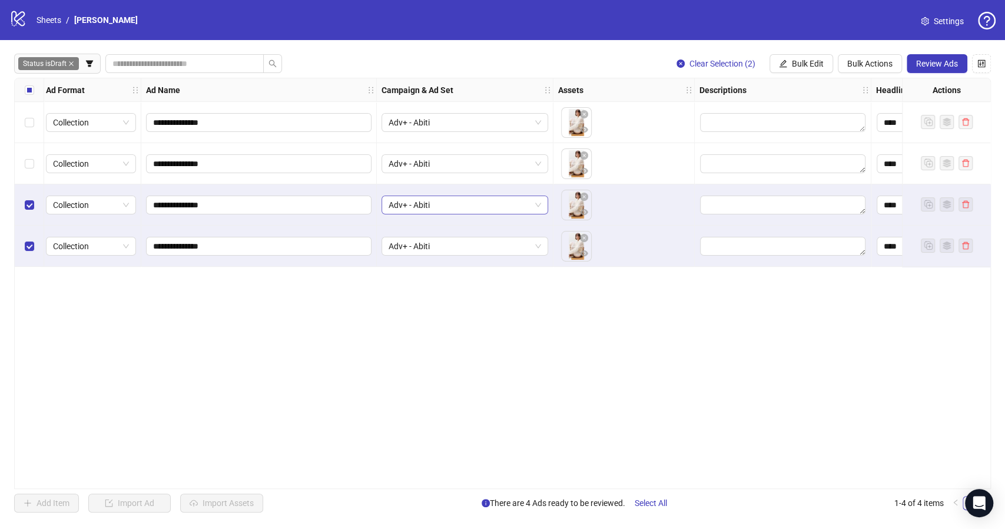
click at [536, 208] on span "Adv+ - Abiti" at bounding box center [465, 205] width 153 height 18
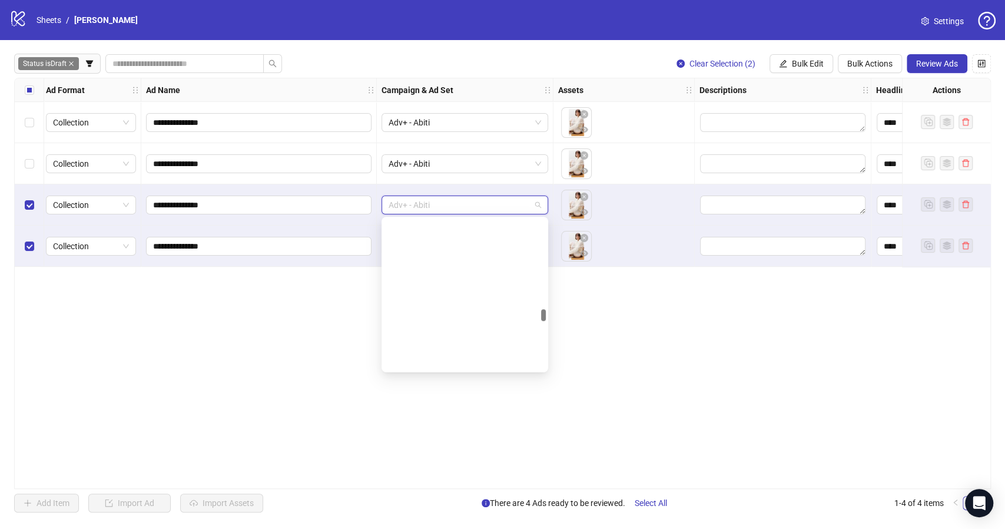
scroll to position [1494, 0]
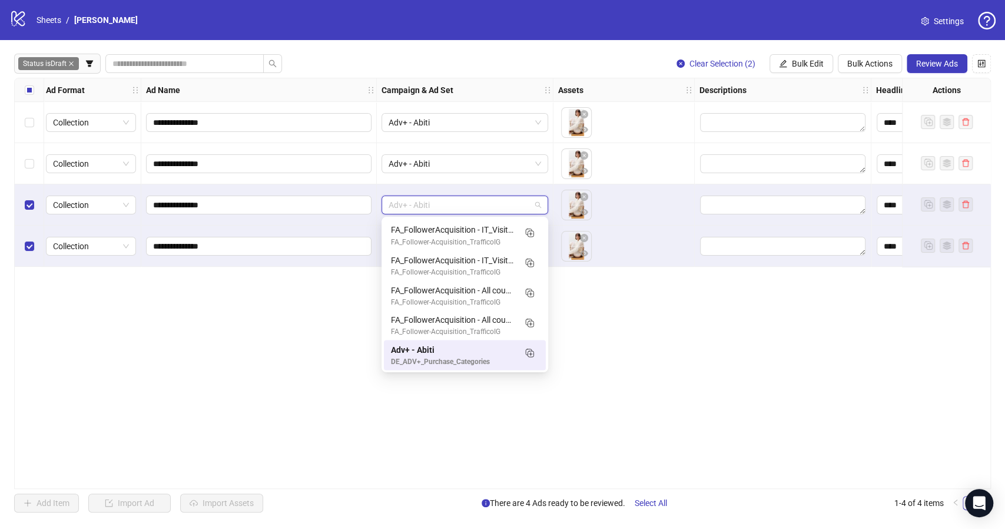
click at [631, 325] on div "**********" at bounding box center [502, 283] width 977 height 411
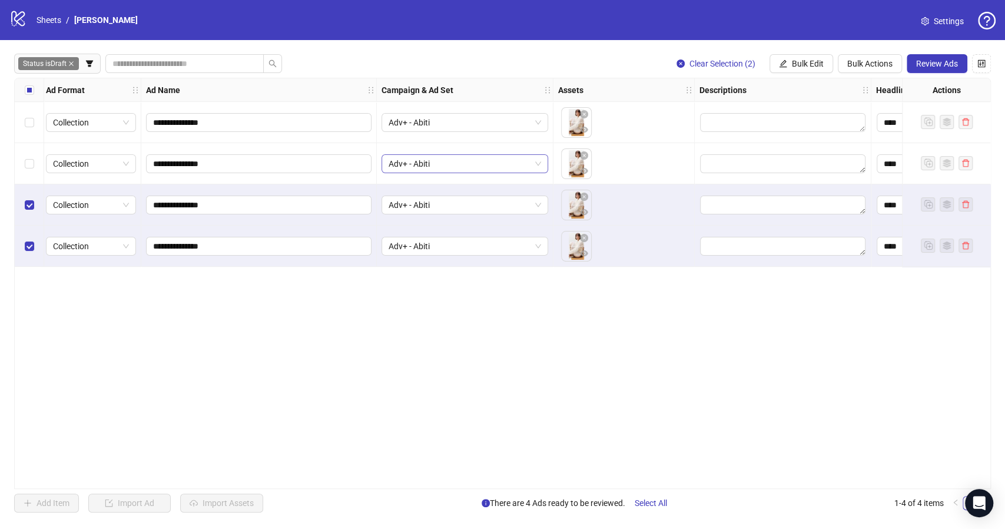
click at [537, 165] on span "Adv+ - Abiti" at bounding box center [465, 164] width 153 height 18
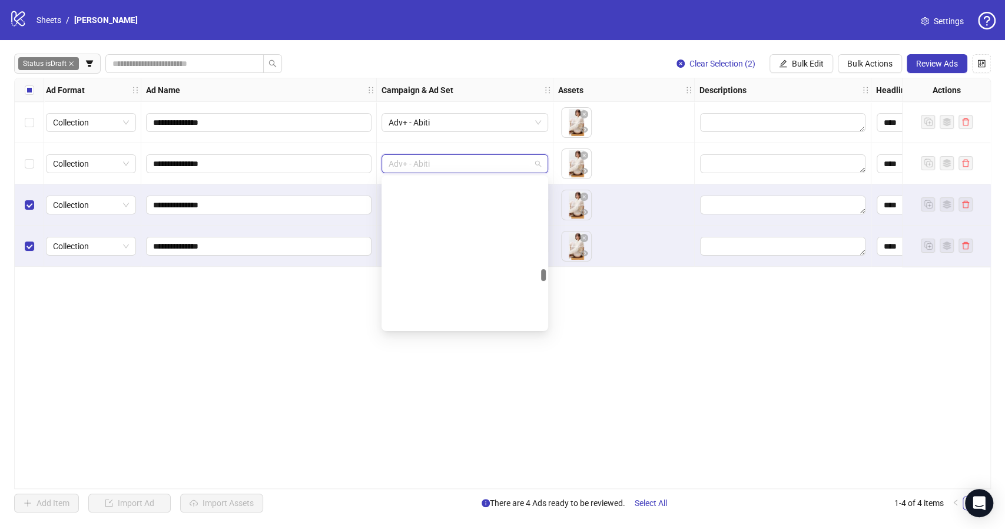
scroll to position [1512, 0]
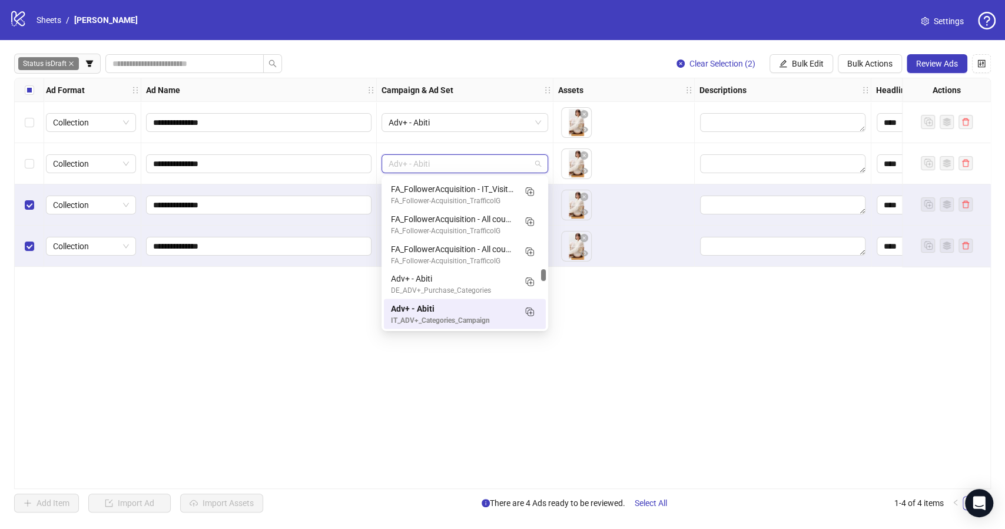
click at [511, 393] on div "**********" at bounding box center [502, 283] width 977 height 411
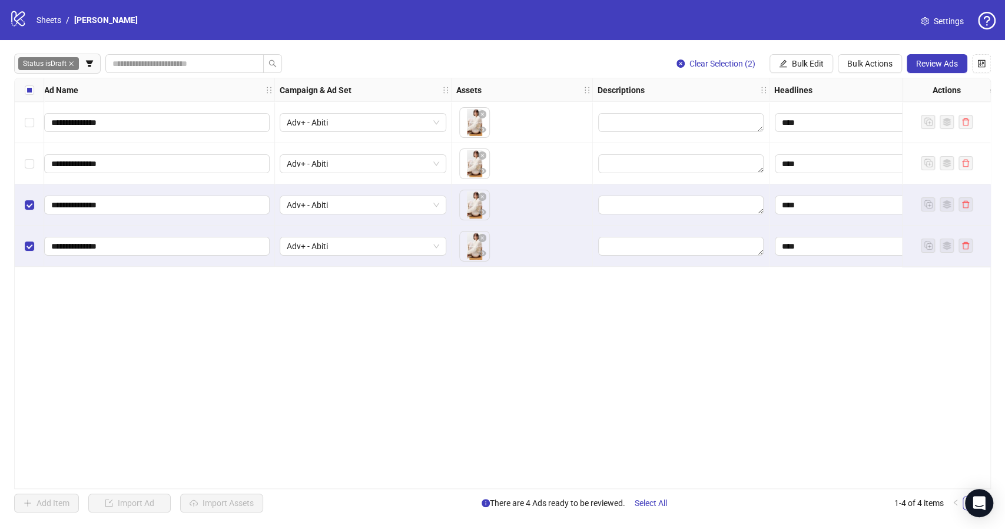
scroll to position [0, 122]
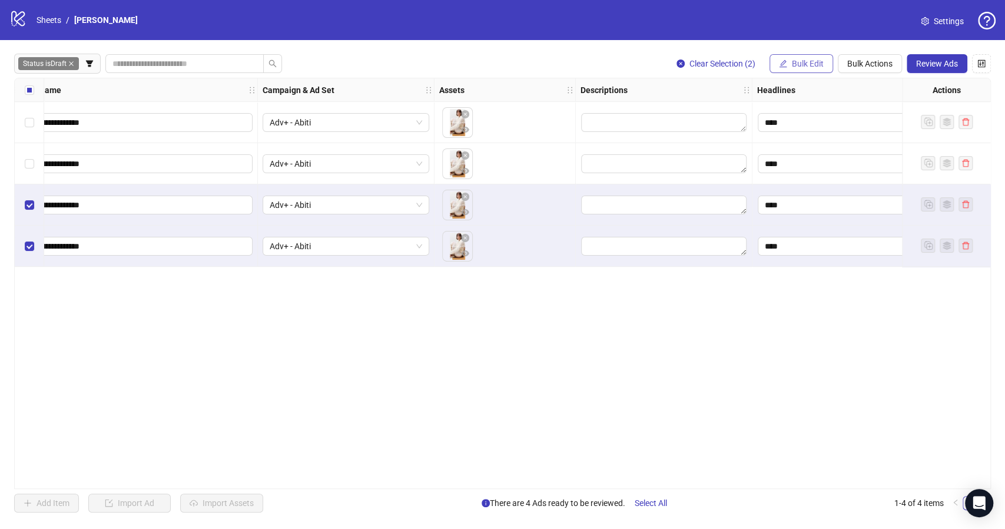
click at [811, 69] on button "Bulk Edit" at bounding box center [802, 63] width 64 height 19
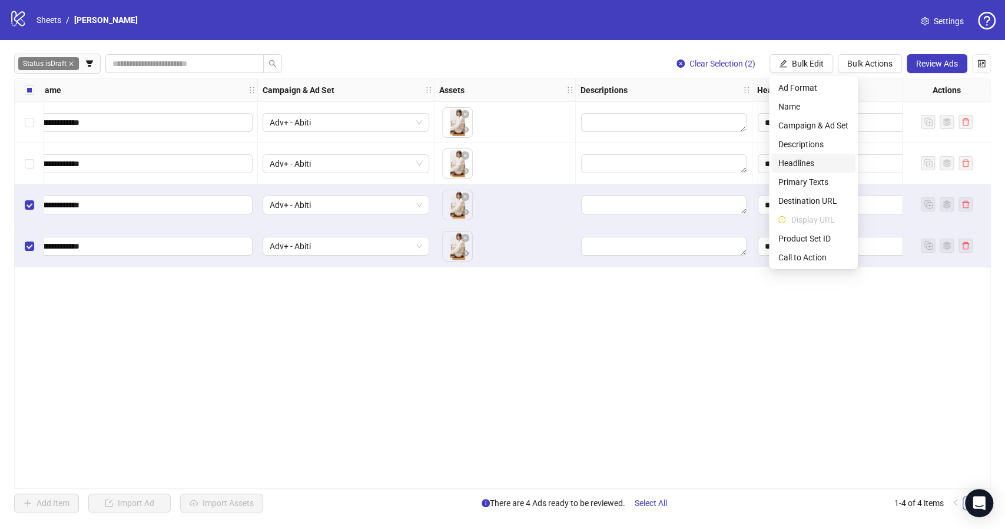
click at [815, 164] on span "Headlines" at bounding box center [814, 163] width 70 height 13
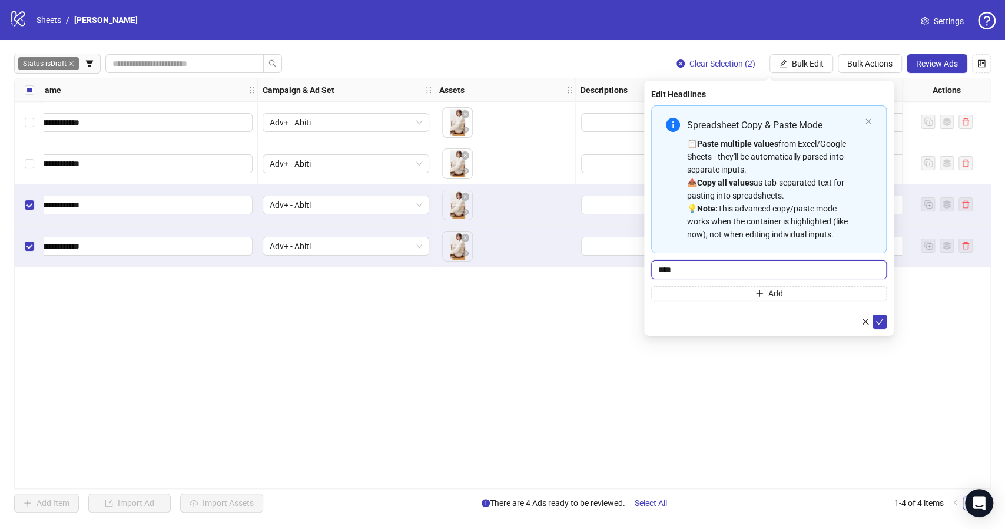
click at [684, 267] on input "****" at bounding box center [769, 269] width 236 height 19
type input "*******"
click at [882, 318] on icon "check" at bounding box center [880, 321] width 8 height 8
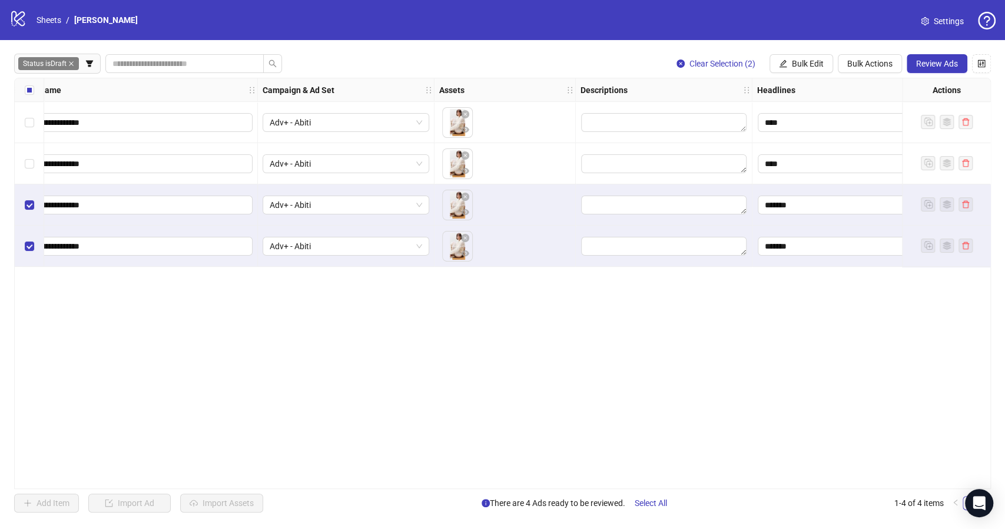
scroll to position [0, 445]
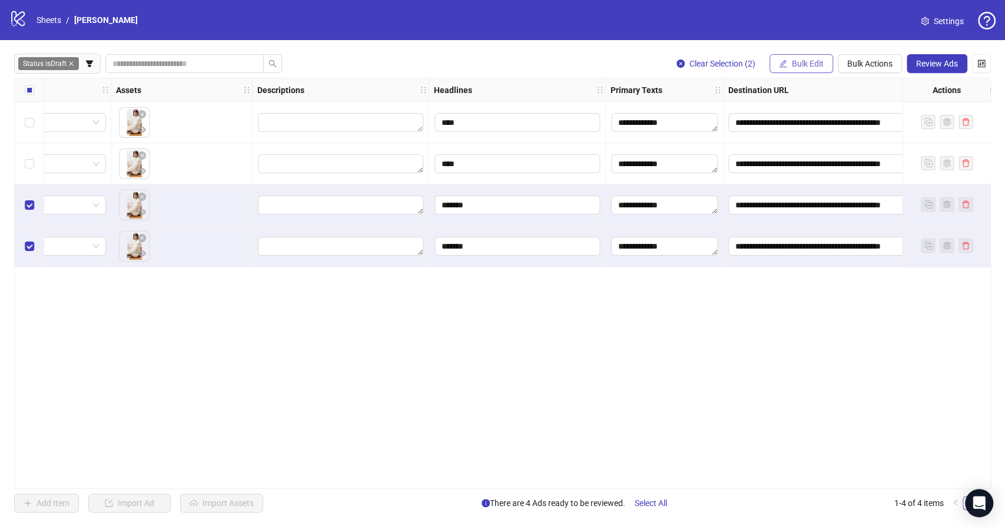
click at [800, 64] on span "Bulk Edit" at bounding box center [808, 63] width 32 height 9
click at [562, 351] on div "**********" at bounding box center [502, 283] width 977 height 411
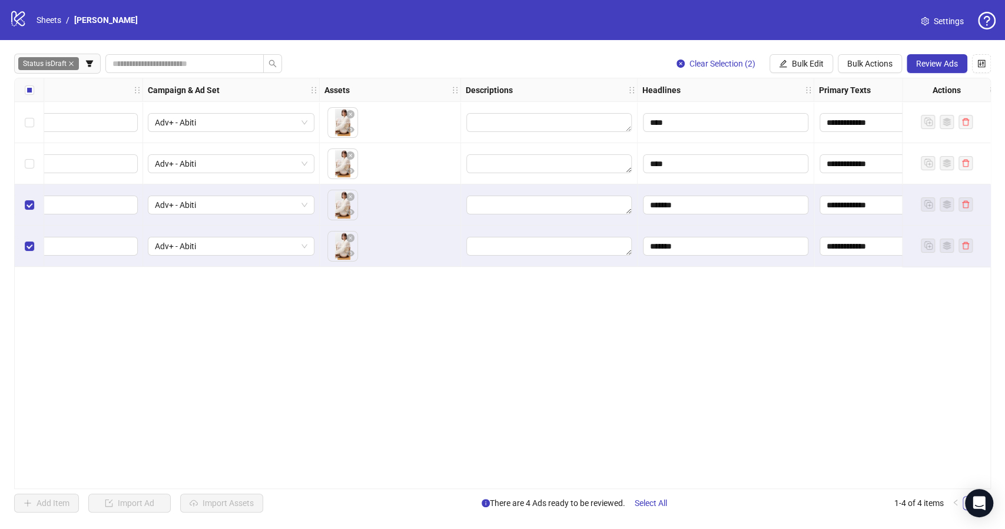
scroll to position [0, 0]
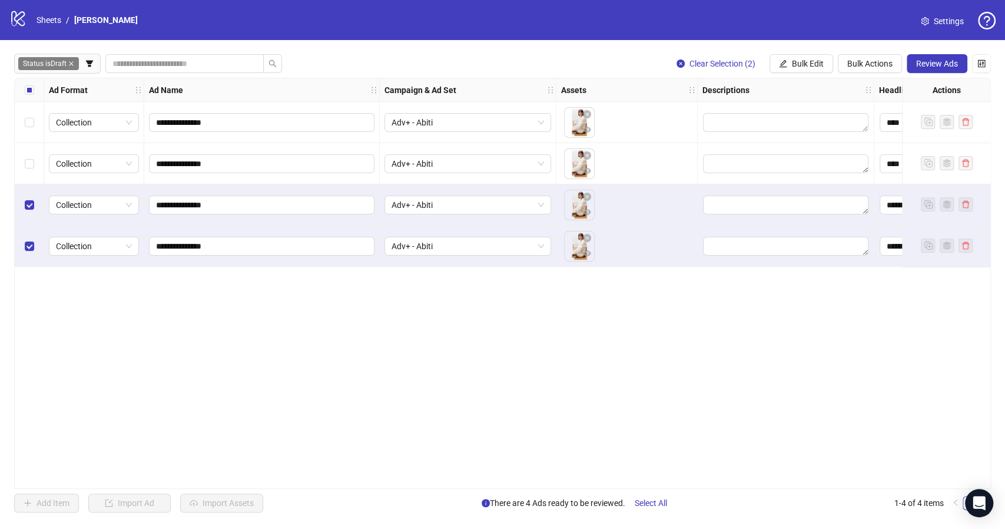
click at [34, 92] on div "Select all rows" at bounding box center [29, 90] width 29 height 24
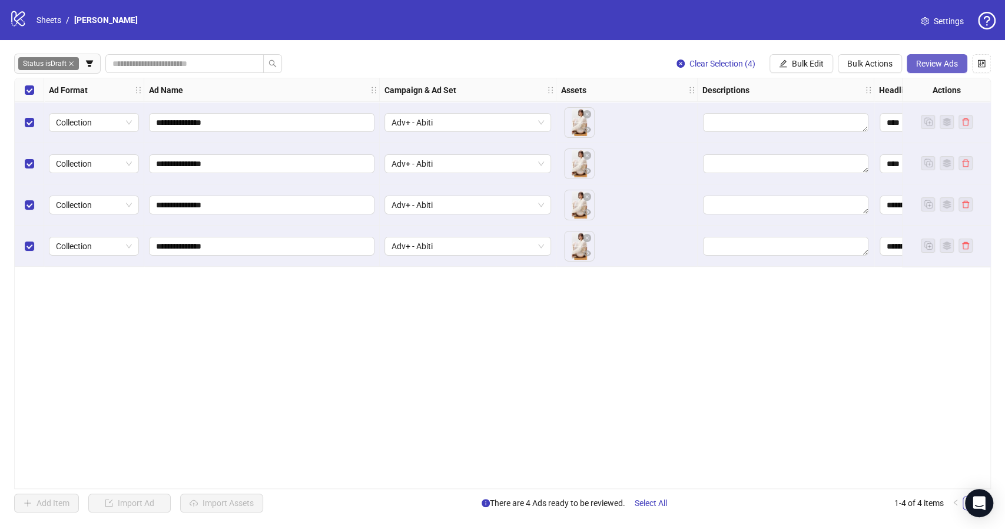
click at [923, 66] on span "Review Ads" at bounding box center [937, 63] width 42 height 9
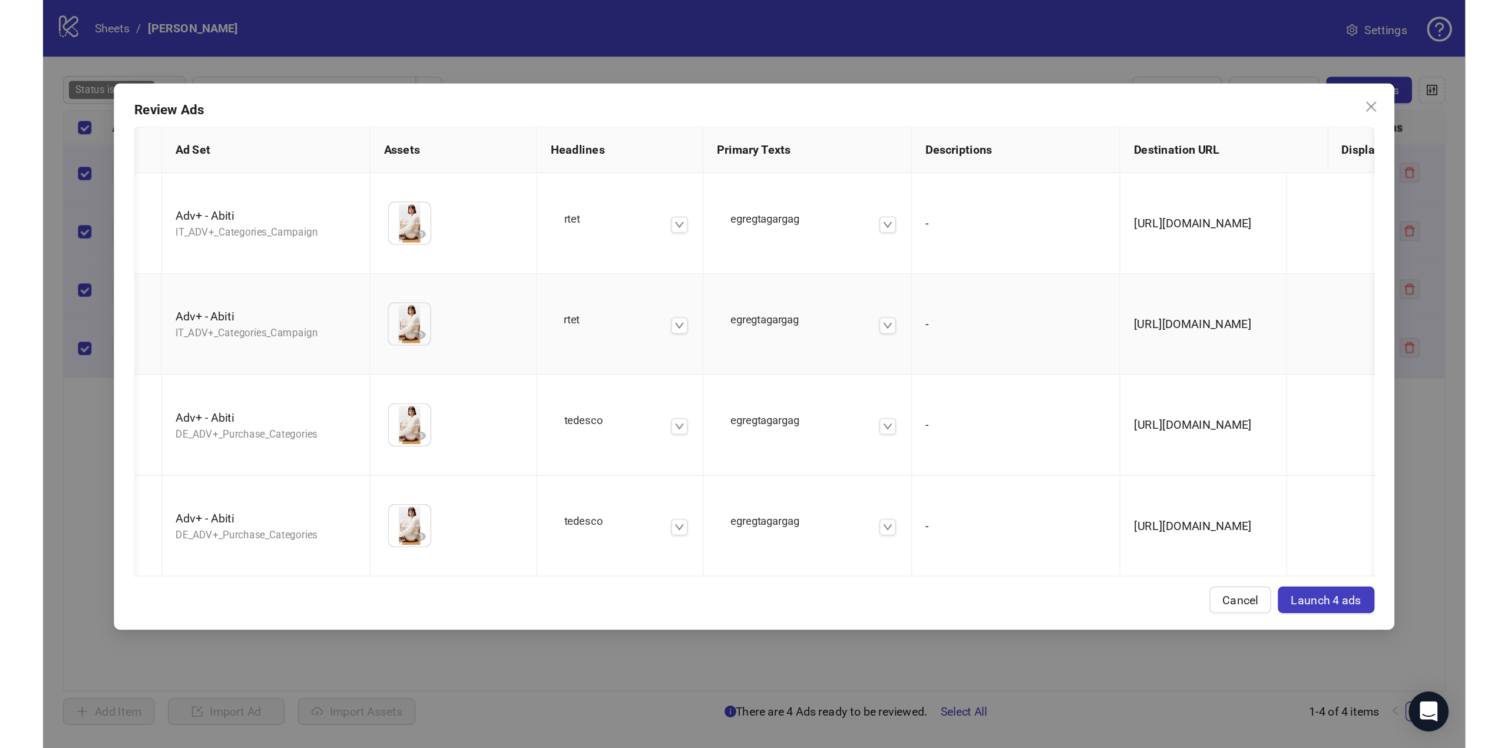
scroll to position [0, 99]
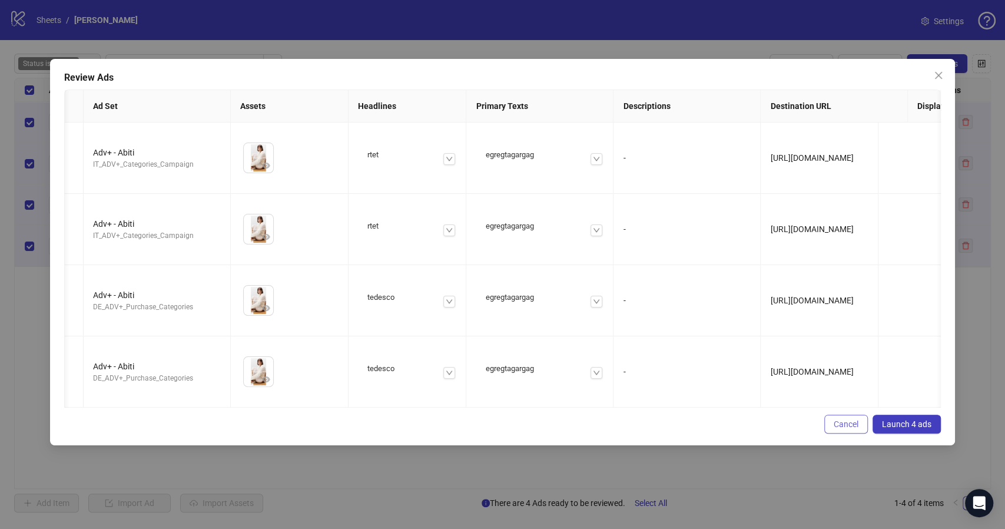
click at [850, 419] on span "Cancel" at bounding box center [846, 423] width 25 height 9
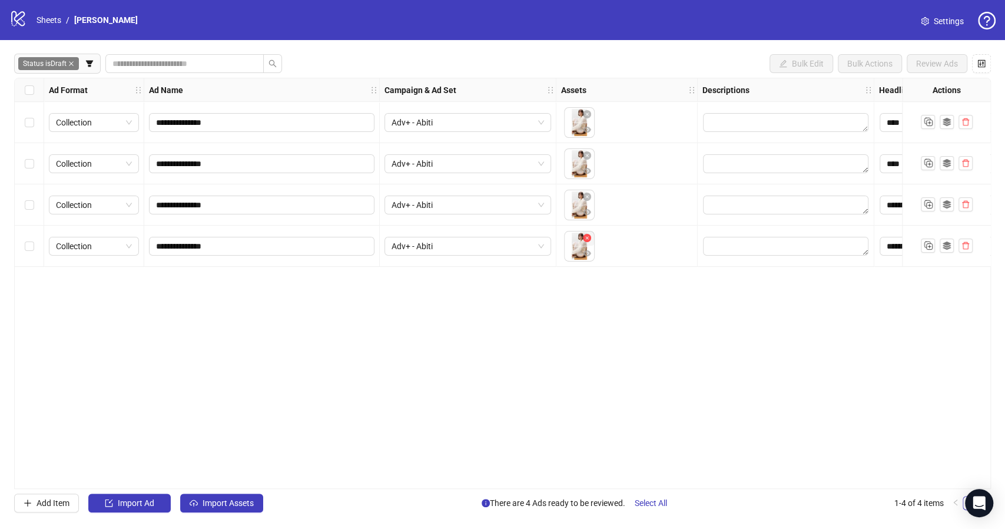
click at [588, 240] on icon "close-circle" at bounding box center [587, 238] width 8 height 8
click at [575, 253] on button "button" at bounding box center [578, 246] width 19 height 19
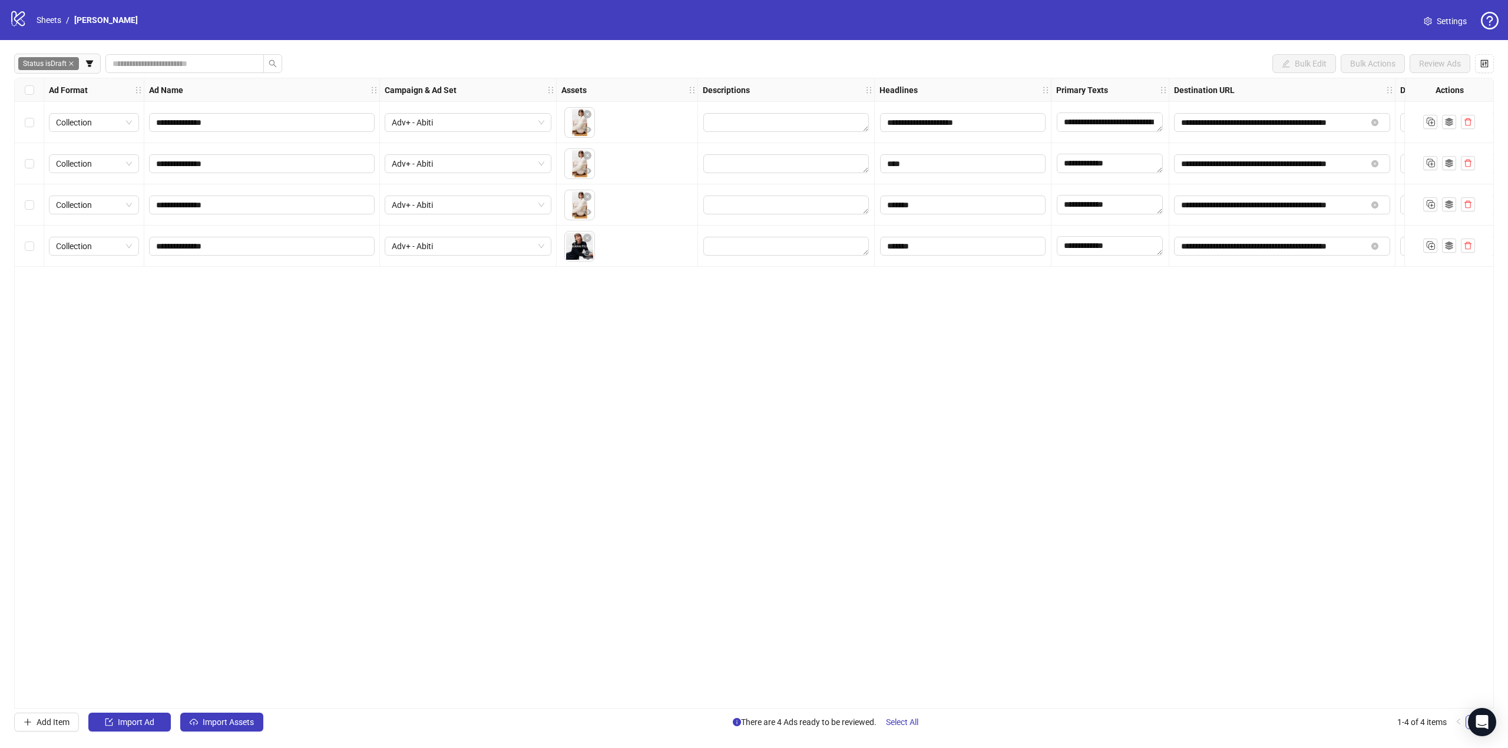
click at [430, 433] on div "**********" at bounding box center [753, 393] width 1479 height 631
